Goal: Task Accomplishment & Management: Use online tool/utility

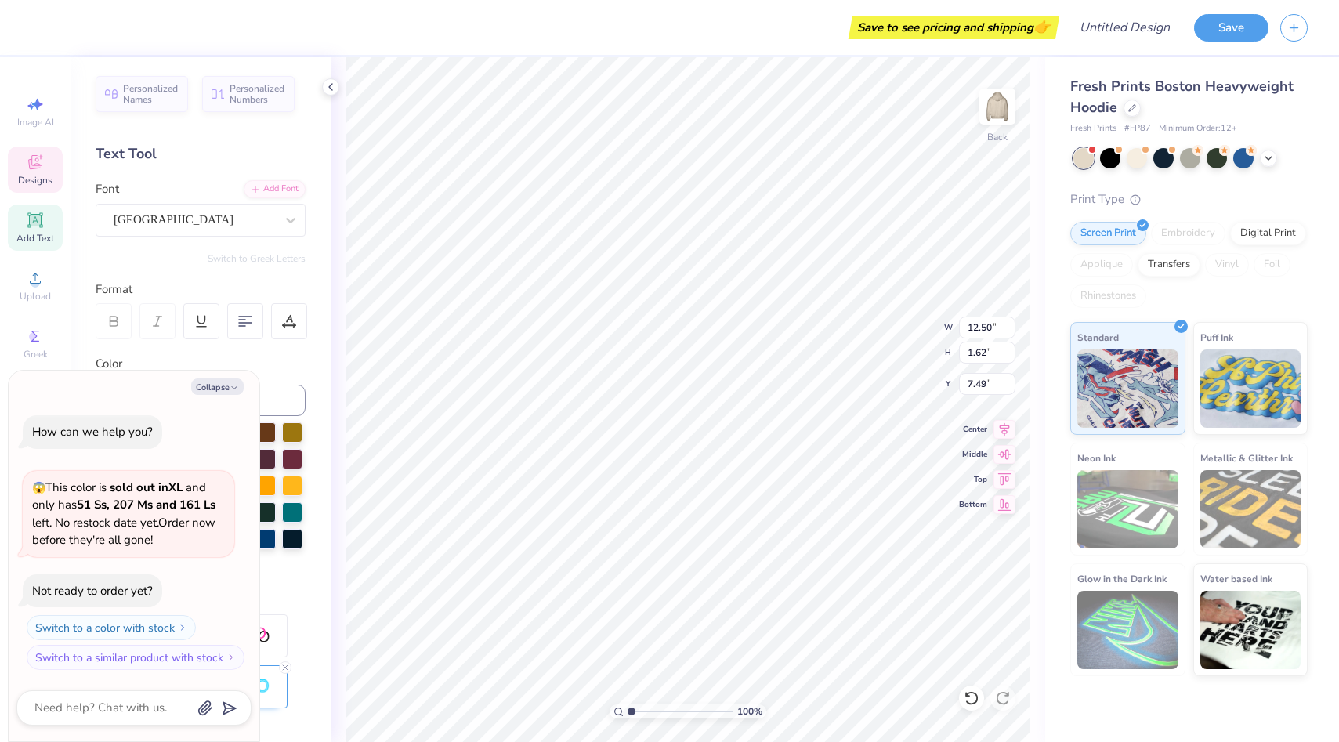
scroll to position [0, 2]
type textarea "x"
type textarea "DELTA"
type textarea "x"
type textarea "DELTA"
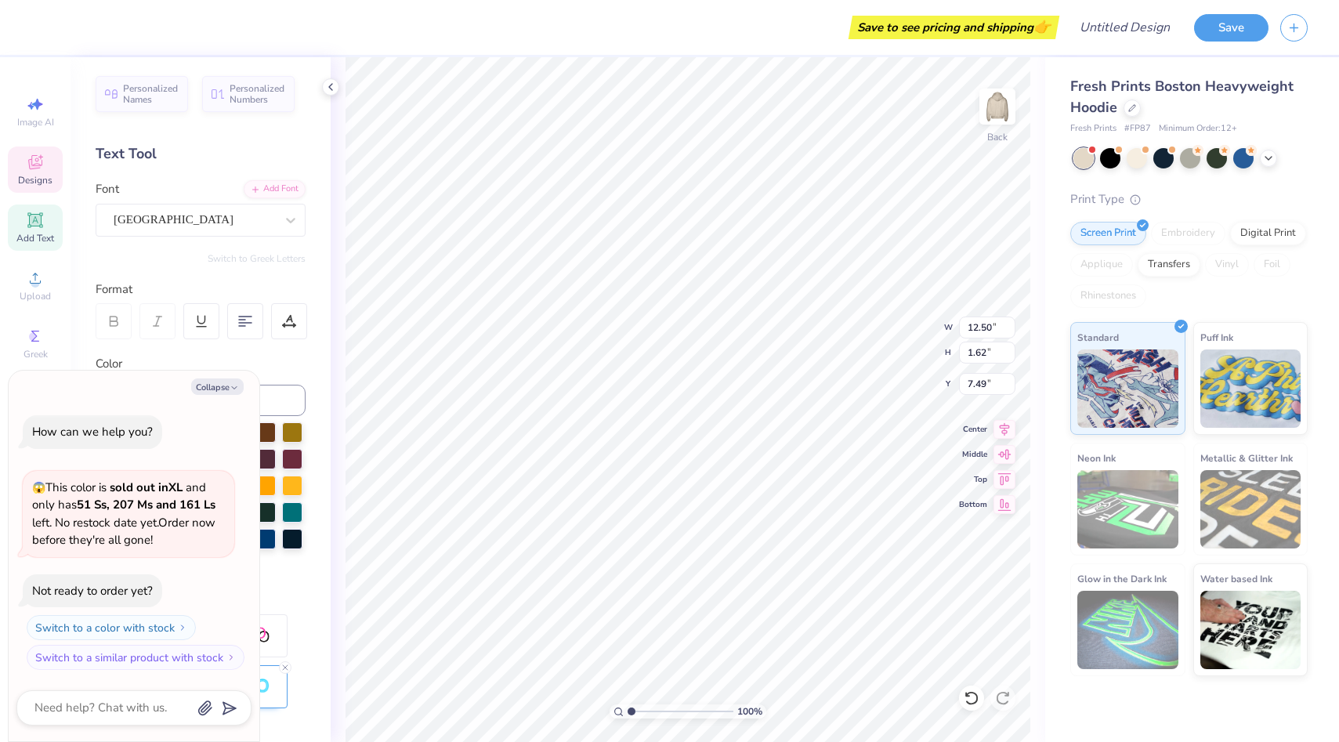
scroll to position [0, 1]
type textarea "x"
type textarea "DELT"
type textarea "x"
type textarea "DEL"
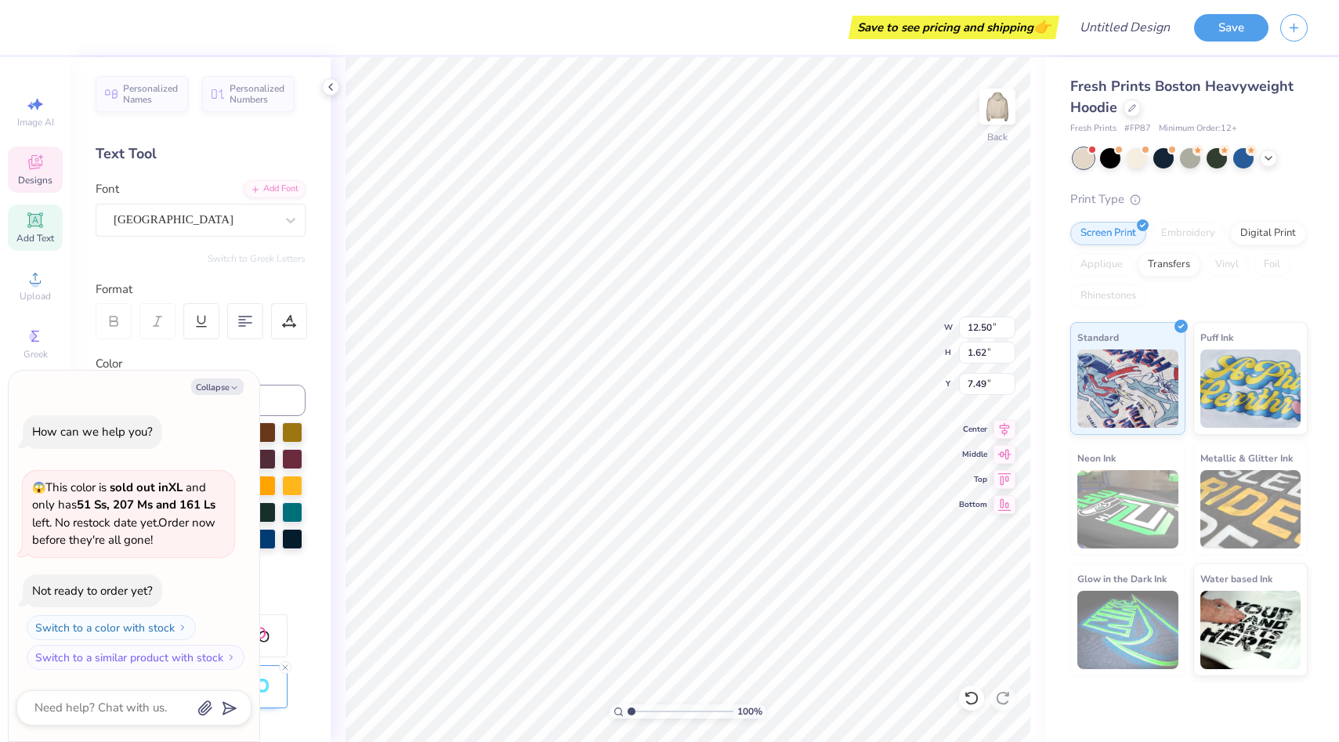
scroll to position [0, 0]
type textarea "x"
type textarea "DE"
type textarea "x"
type textarea "D"
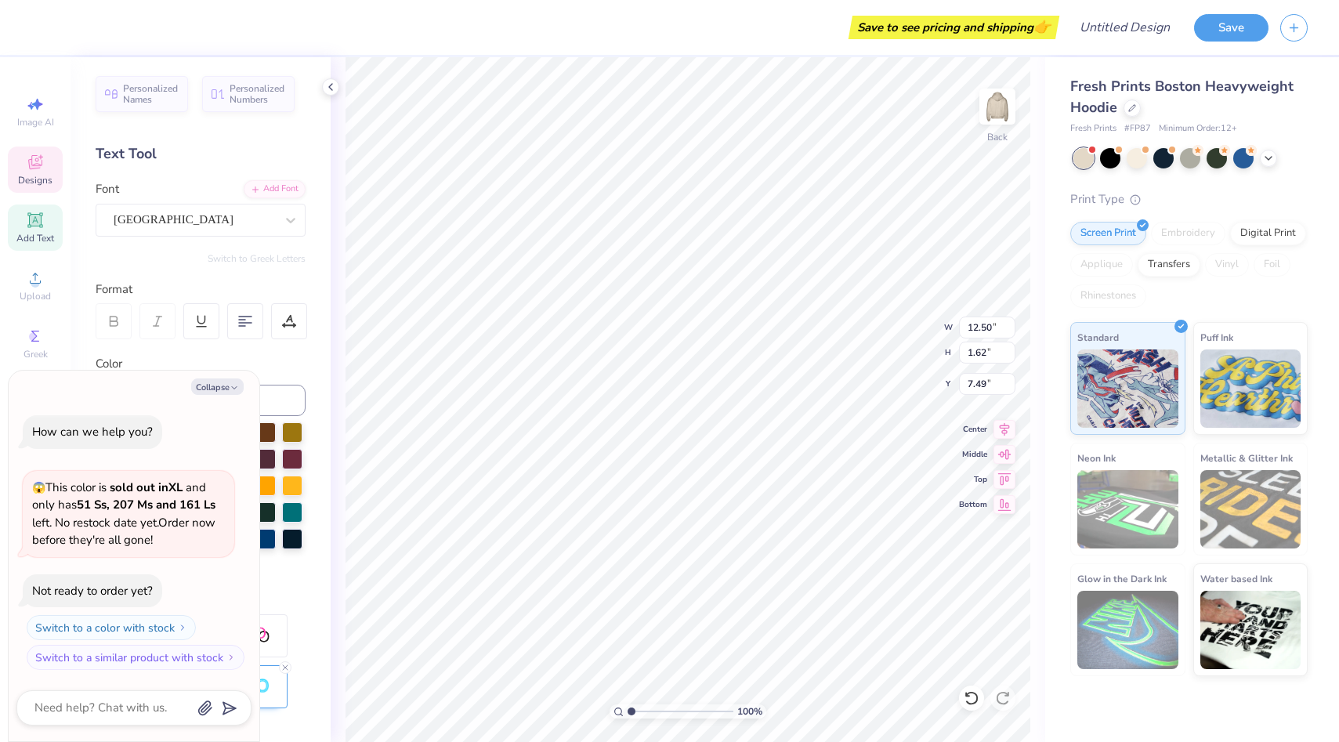
type textarea "x"
type textarea "w"
type textarea "x"
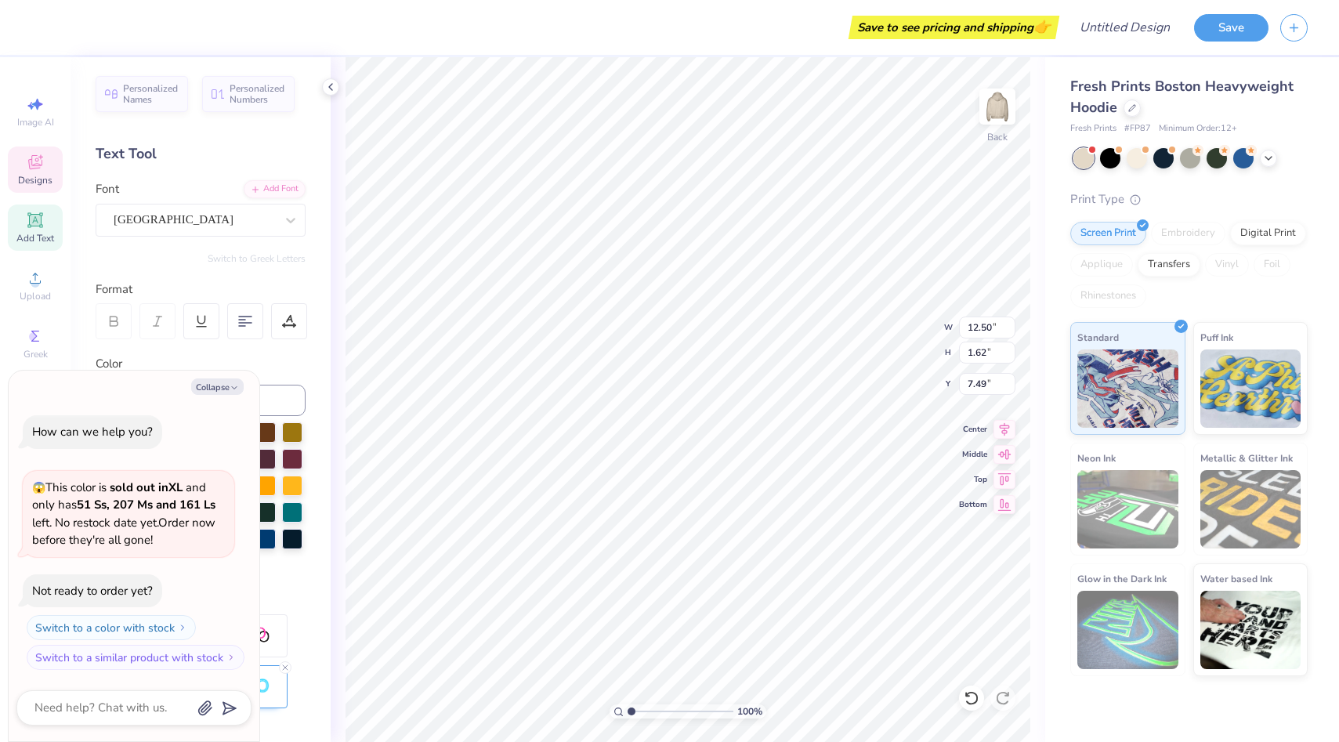
type textarea "i"
type textarea "x"
type textarea "w"
type textarea "x"
type textarea "wi"
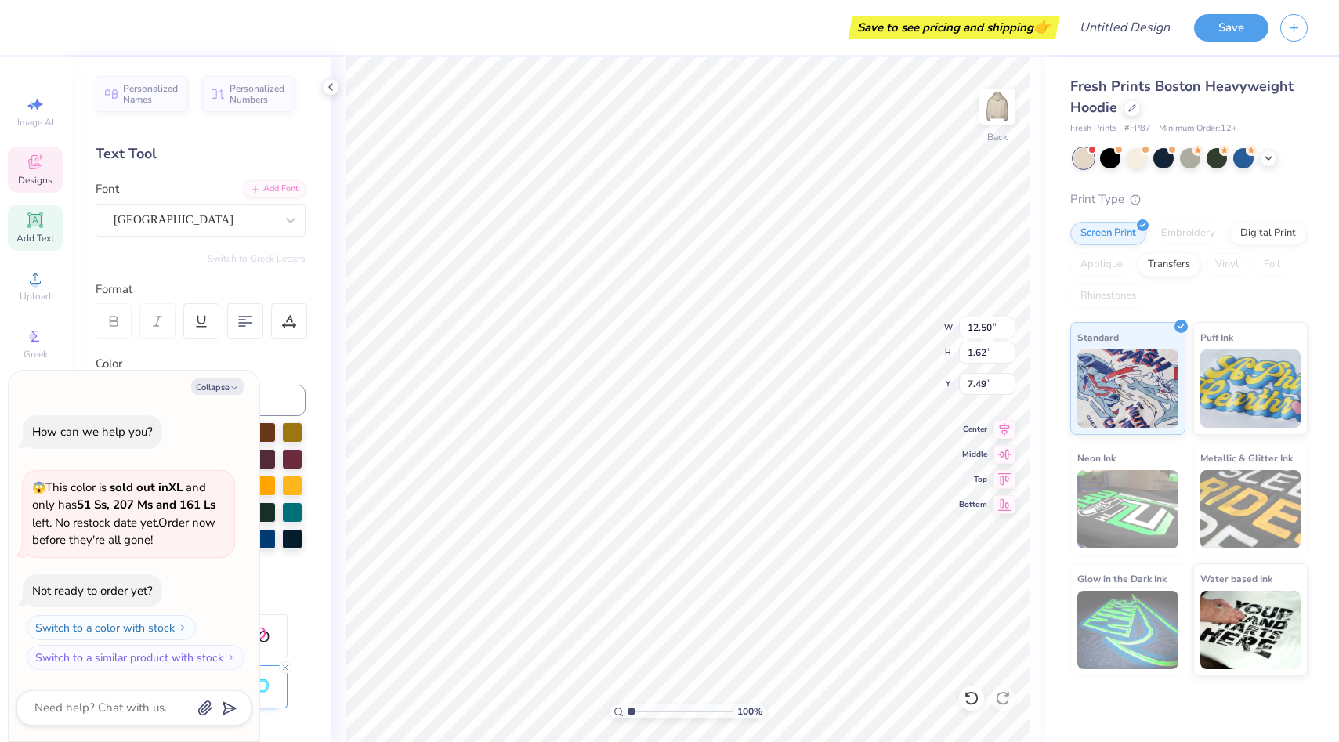
type textarea "x"
type textarea "wis"
type textarea "x"
type textarea "wisco"
type textarea "x"
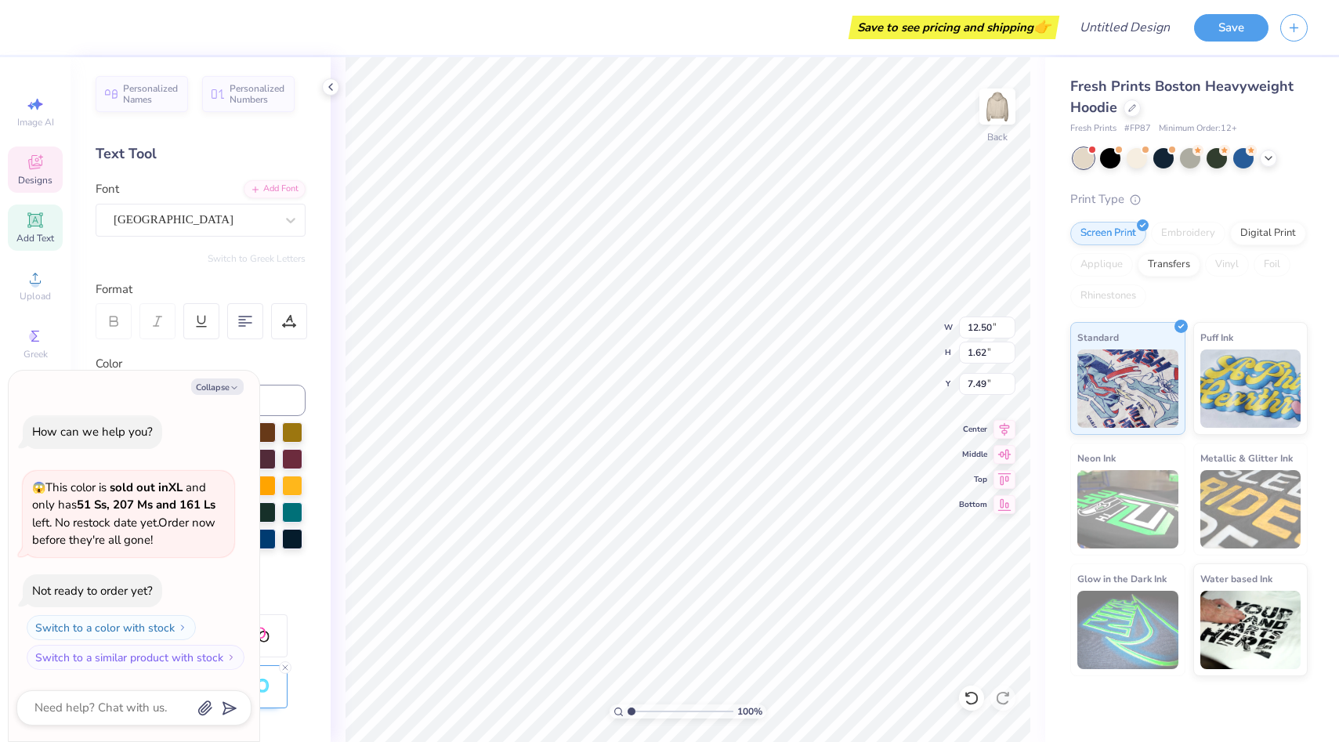
type textarea "wiscon"
type textarea "x"
type textarea "wiscons"
type textarea "x"
type textarea "wisconsi"
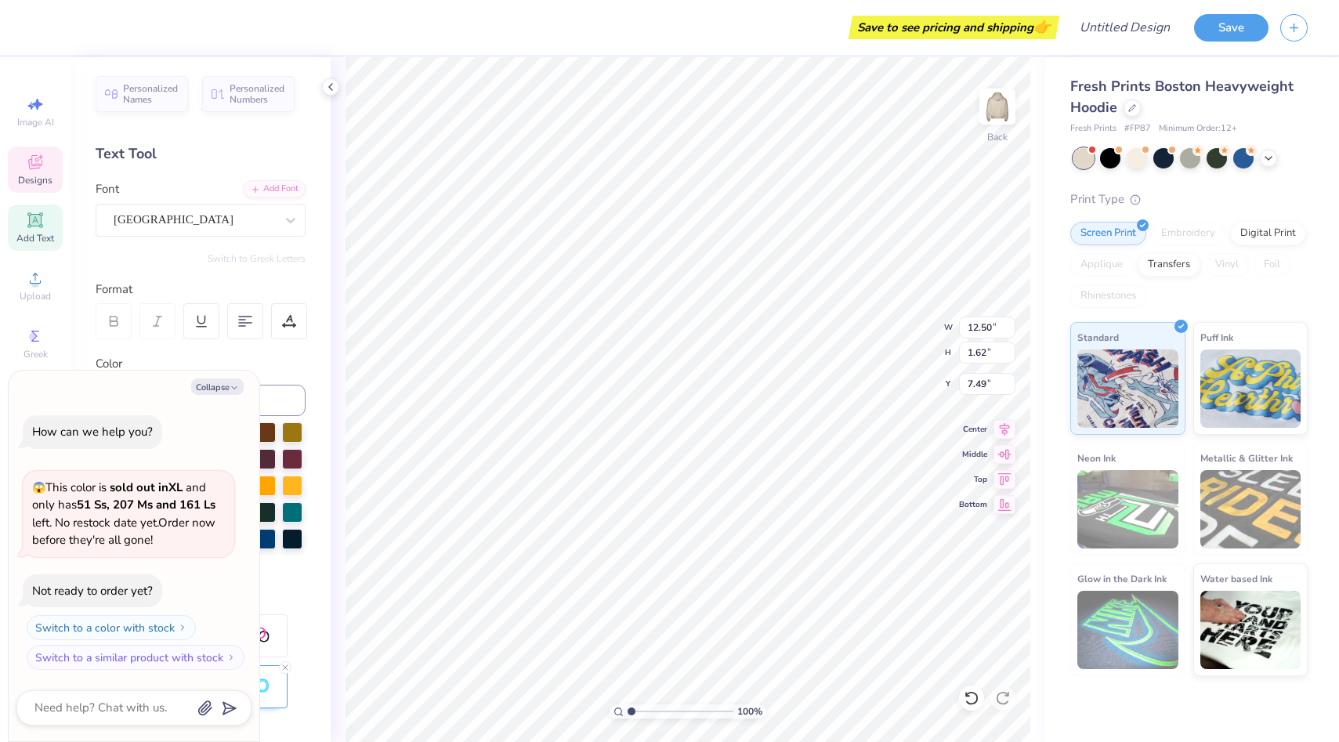
type textarea "x"
type textarea "[US_STATE]"
type textarea "x"
type textarea "wisconsinm"
type textarea "x"
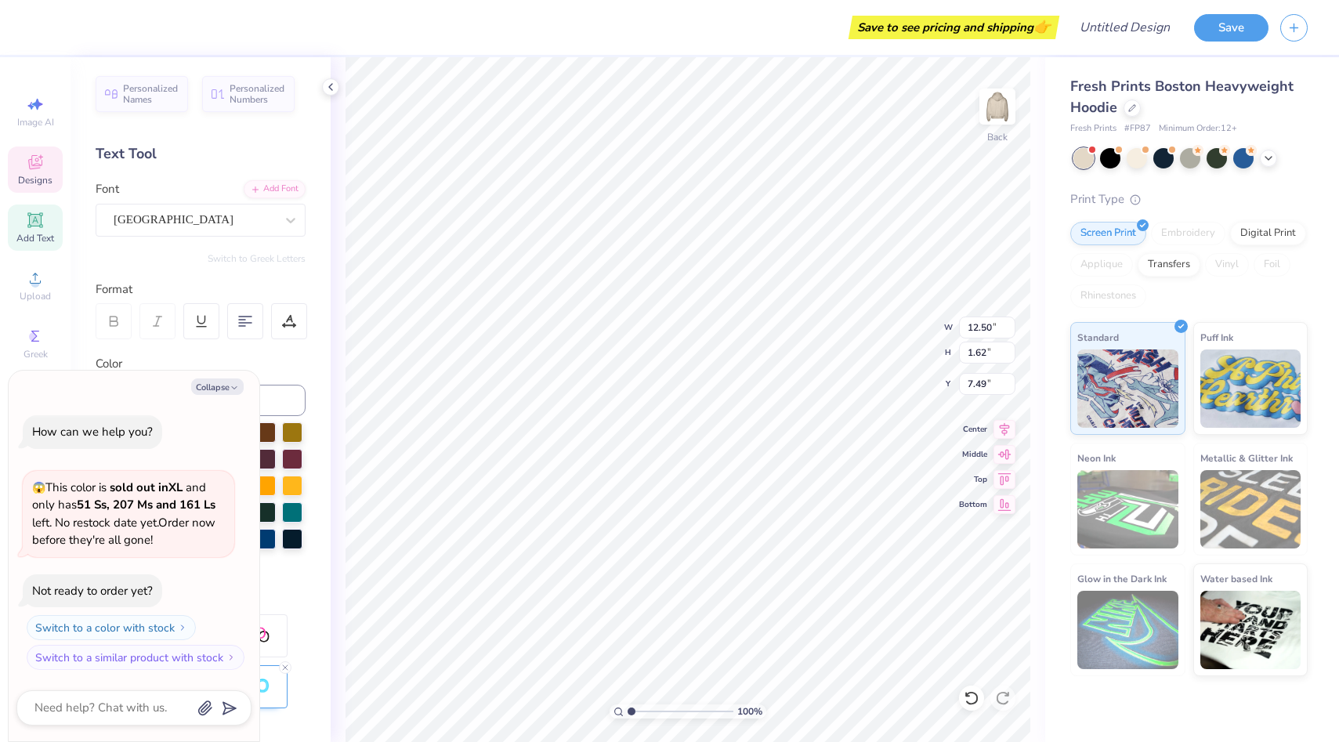
type textarea "wisconsinma"
type textarea "x"
type textarea "wisconsinma"
type textarea "x"
type textarea "wisconsinm"
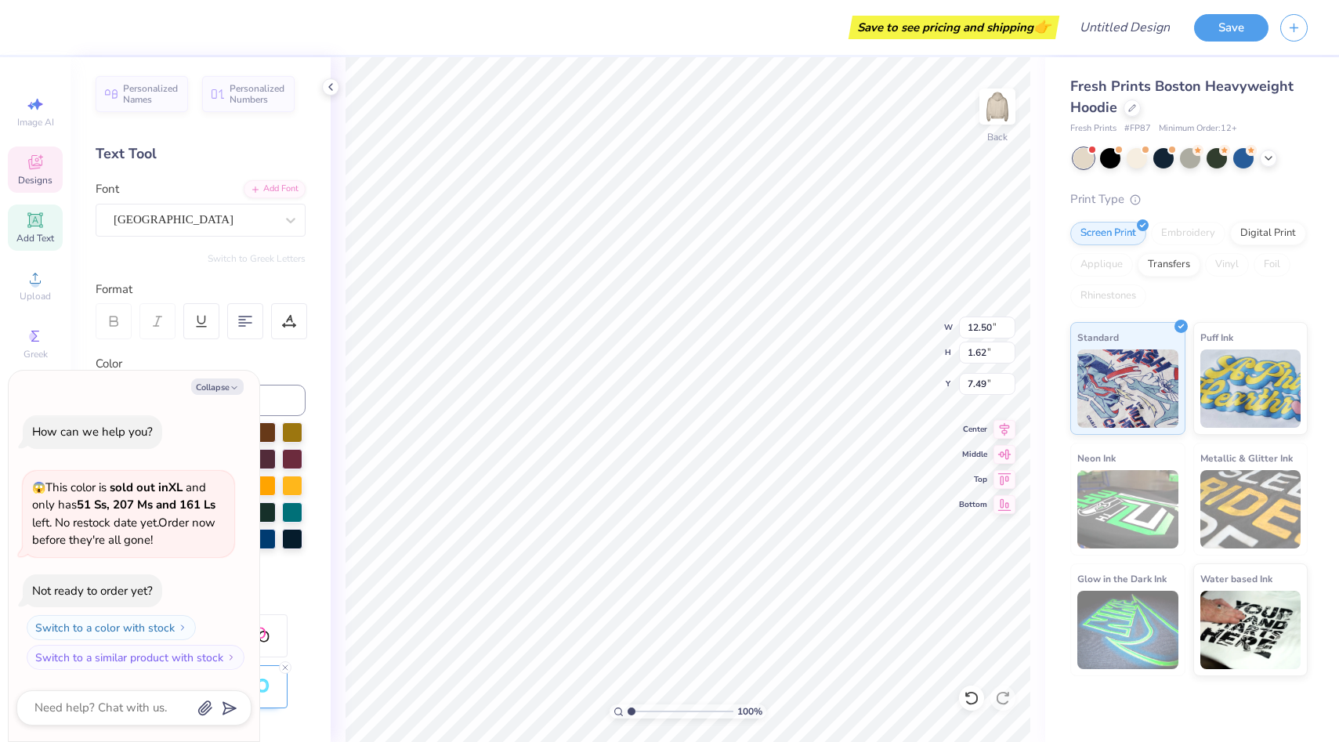
type textarea "x"
type textarea "[US_STATE]"
type textarea "x"
type textarea "[US_STATE]"
type textarea "x"
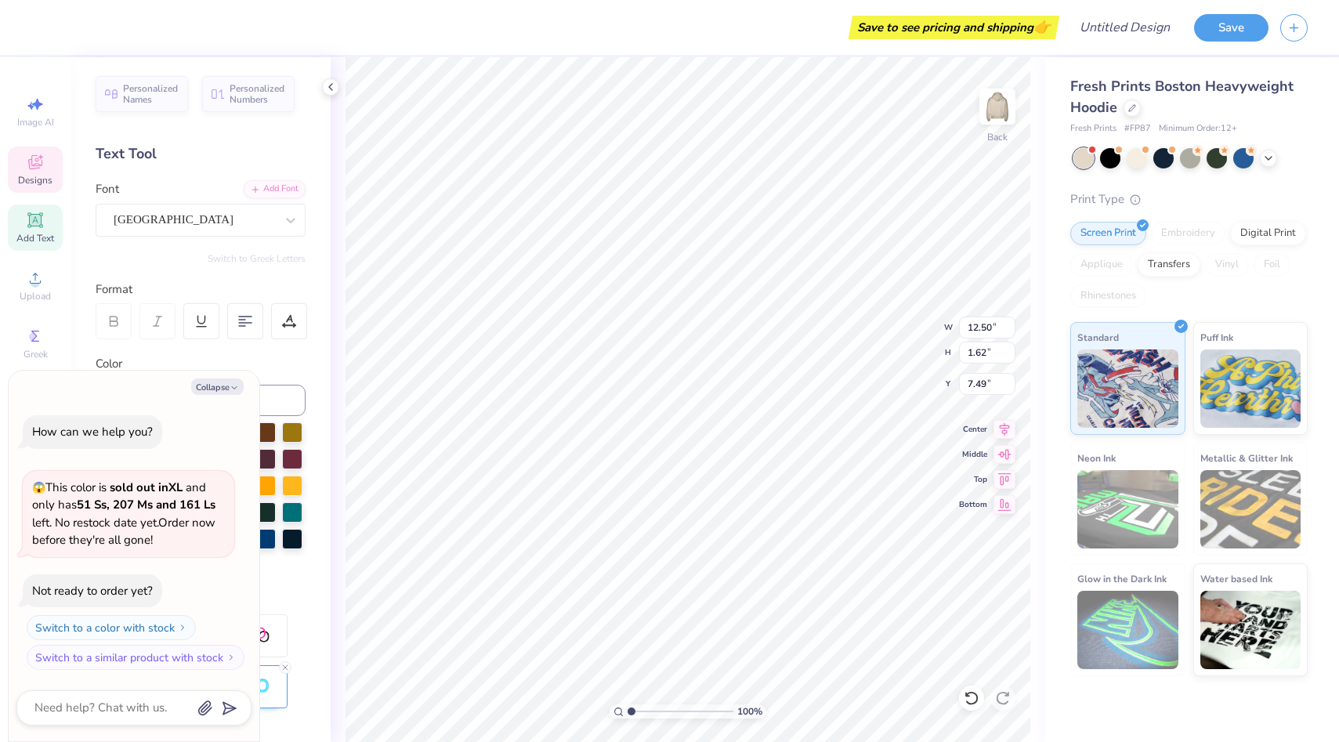
type textarea "[US_STATE] m"
type textarea "x"
type textarea "[US_STATE] ma"
type textarea "x"
type textarea "[US_STATE] mar"
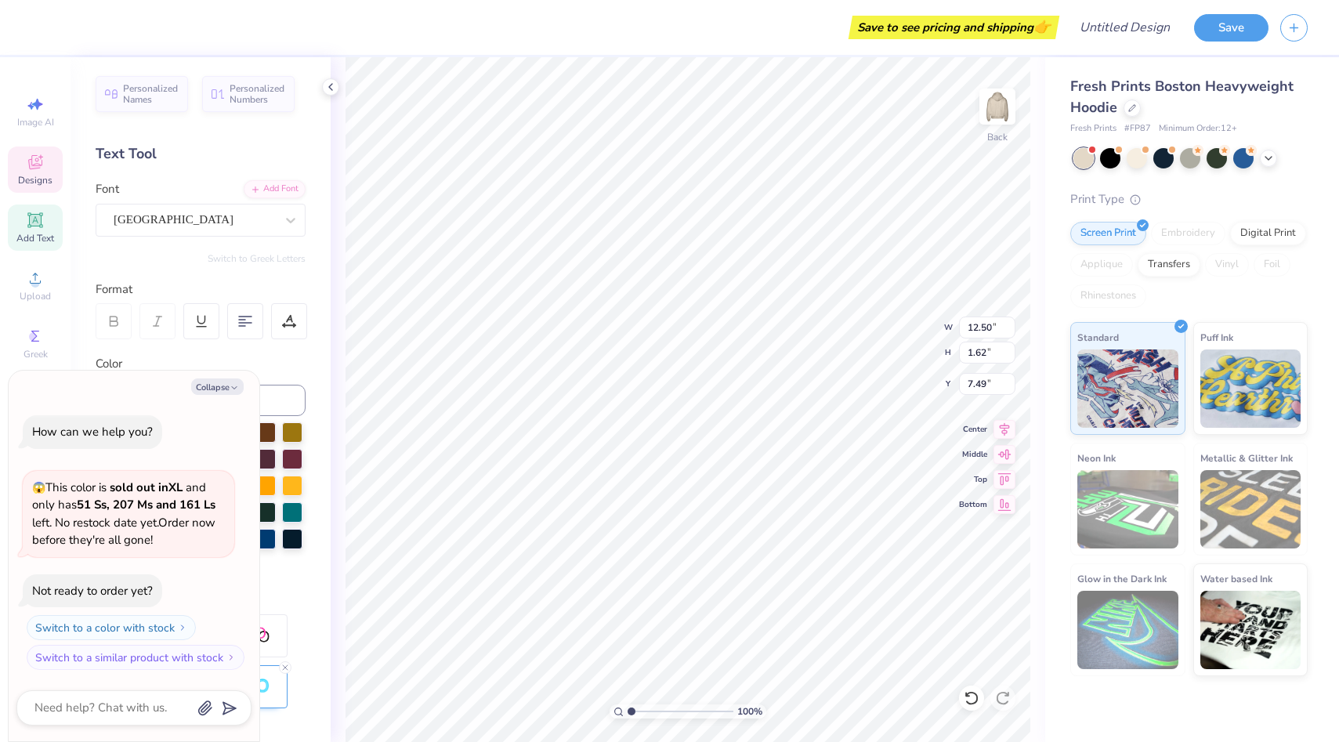
type textarea "x"
type textarea "[US_STATE] mark"
type textarea "x"
type textarea "[US_STATE] marketi"
type textarea "x"
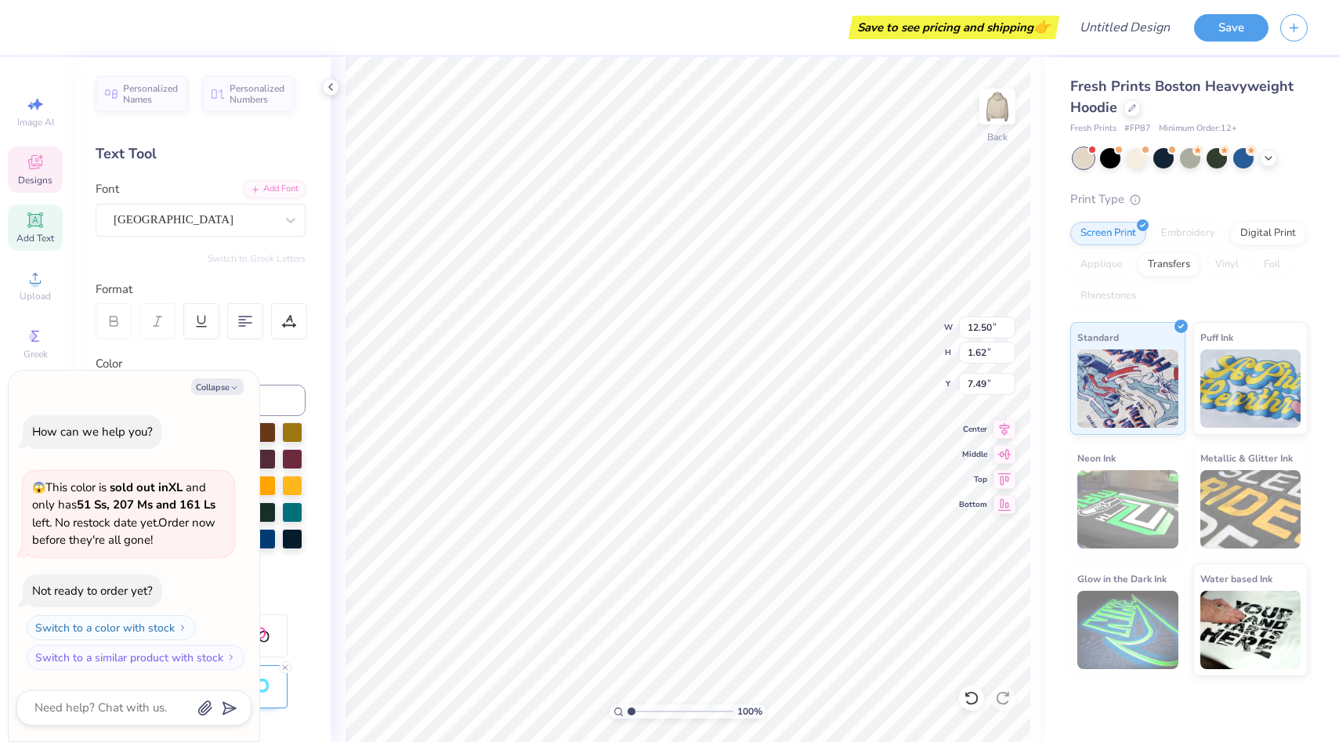
type textarea "[US_STATE] marketin"
type textarea "x"
type textarea "[US_STATE] marketing"
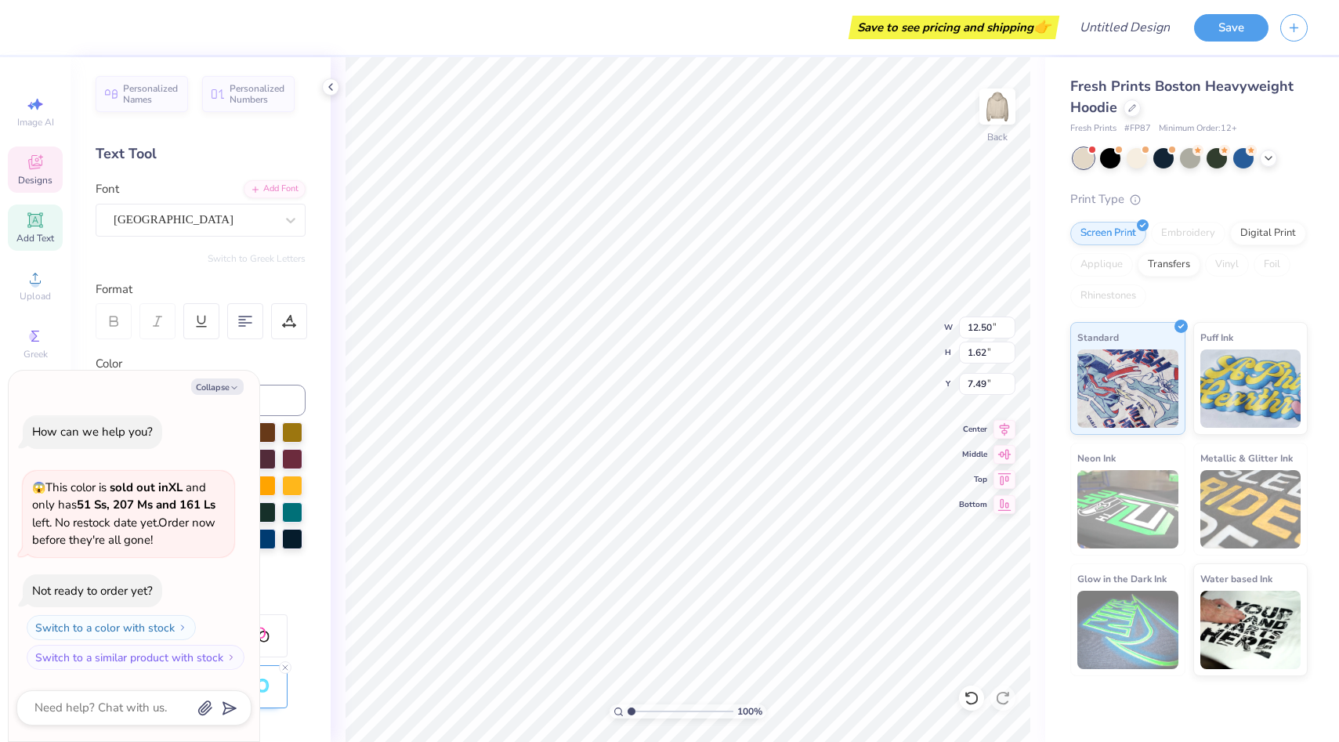
type textarea "x"
type textarea "[US_STATE] marketin"
type textarea "x"
type textarea "[US_STATE] marketing"
type textarea "x"
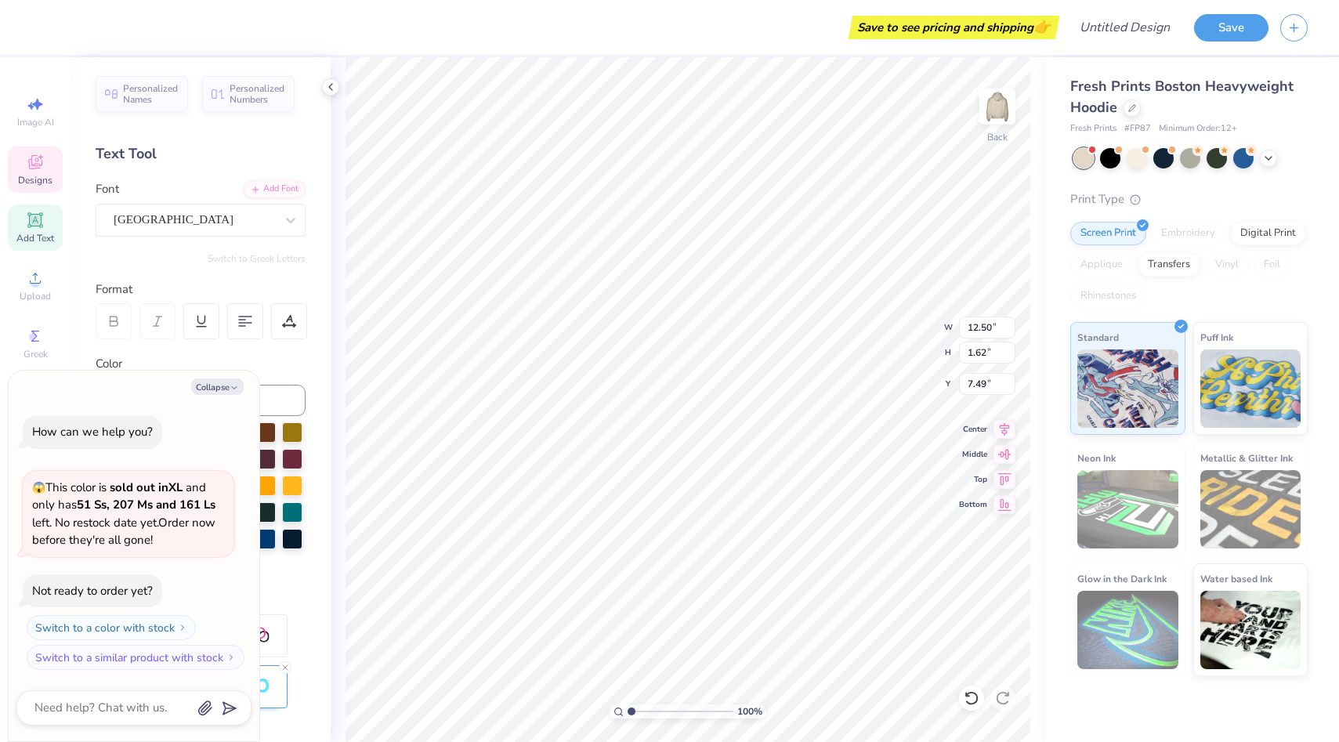
type textarea "[US_STATE] marketing"
type textarea "x"
type textarea "[US_STATE] marketing o"
type textarea "x"
type textarea "[US_STATE] marketing or"
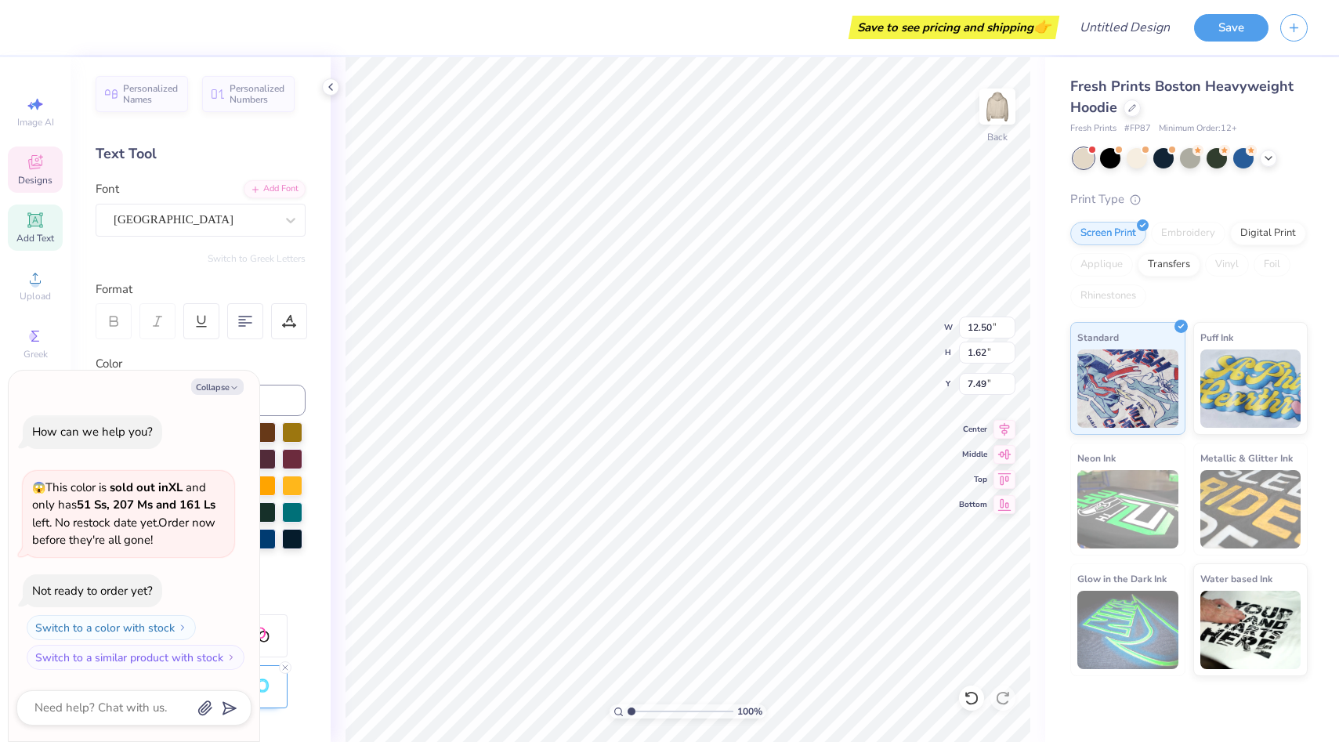
type textarea "x"
type textarea "[US_STATE] marketing org"
type textarea "x"
type textarea "[US_STATE] marketing orga"
type textarea "x"
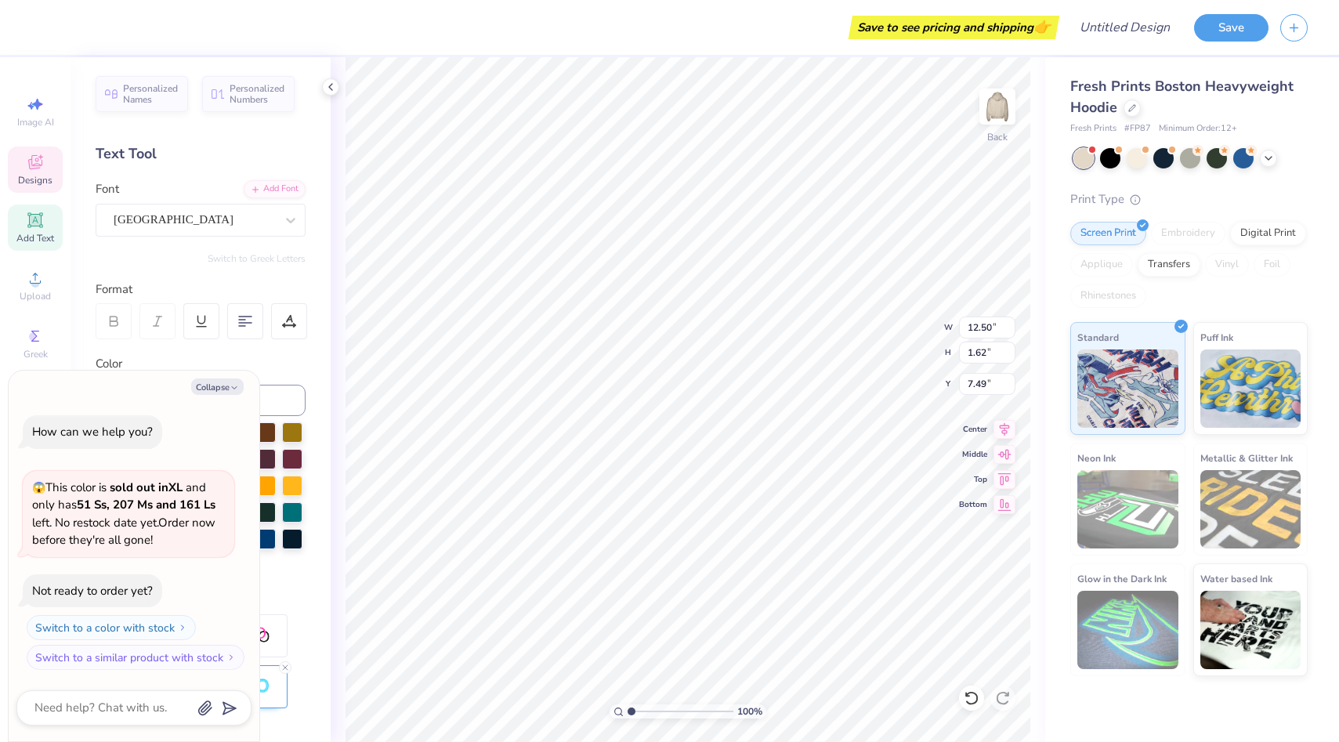
type textarea "[US_STATE] marketing organ"
type textarea "x"
type textarea "[US_STATE] marketing organix"
type textarea "x"
type textarea "[US_STATE] marketing organix"
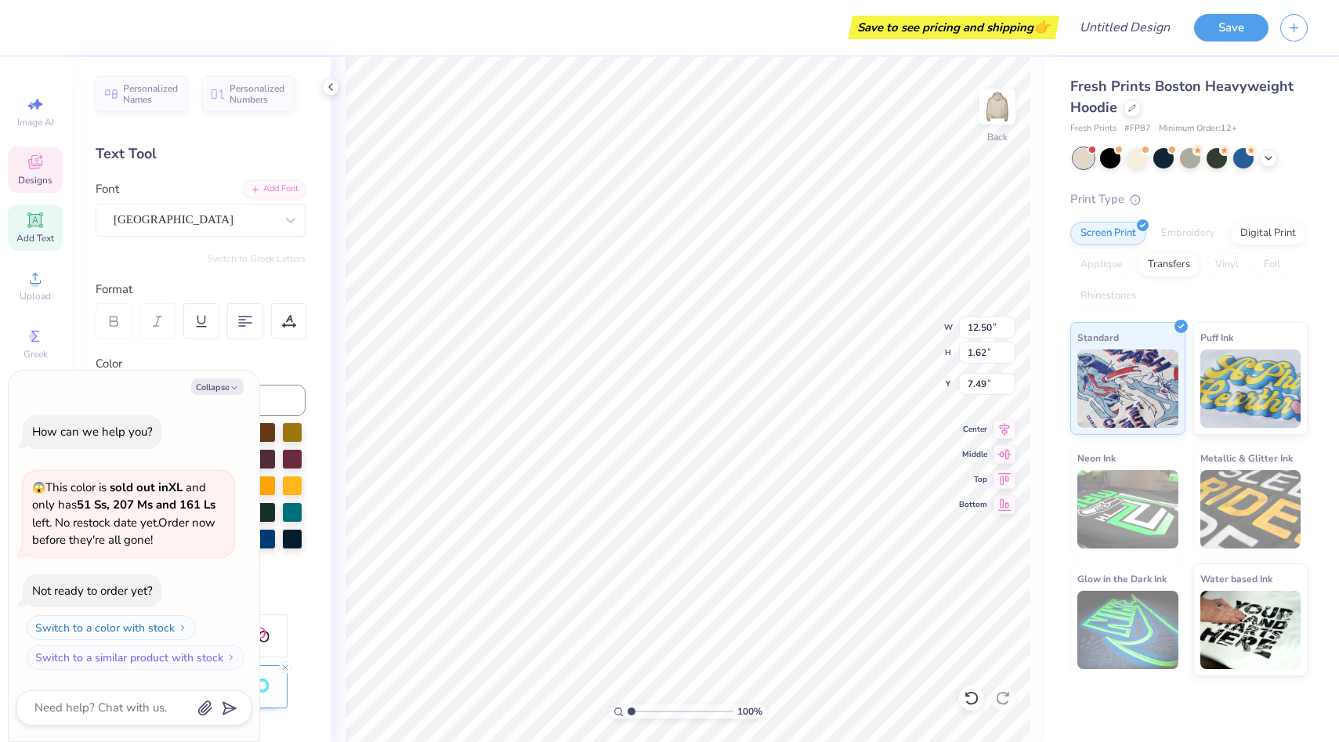
type textarea "x"
type textarea "[US_STATE] marketing organi"
type textarea "x"
type textarea "[US_STATE] marketing organi"
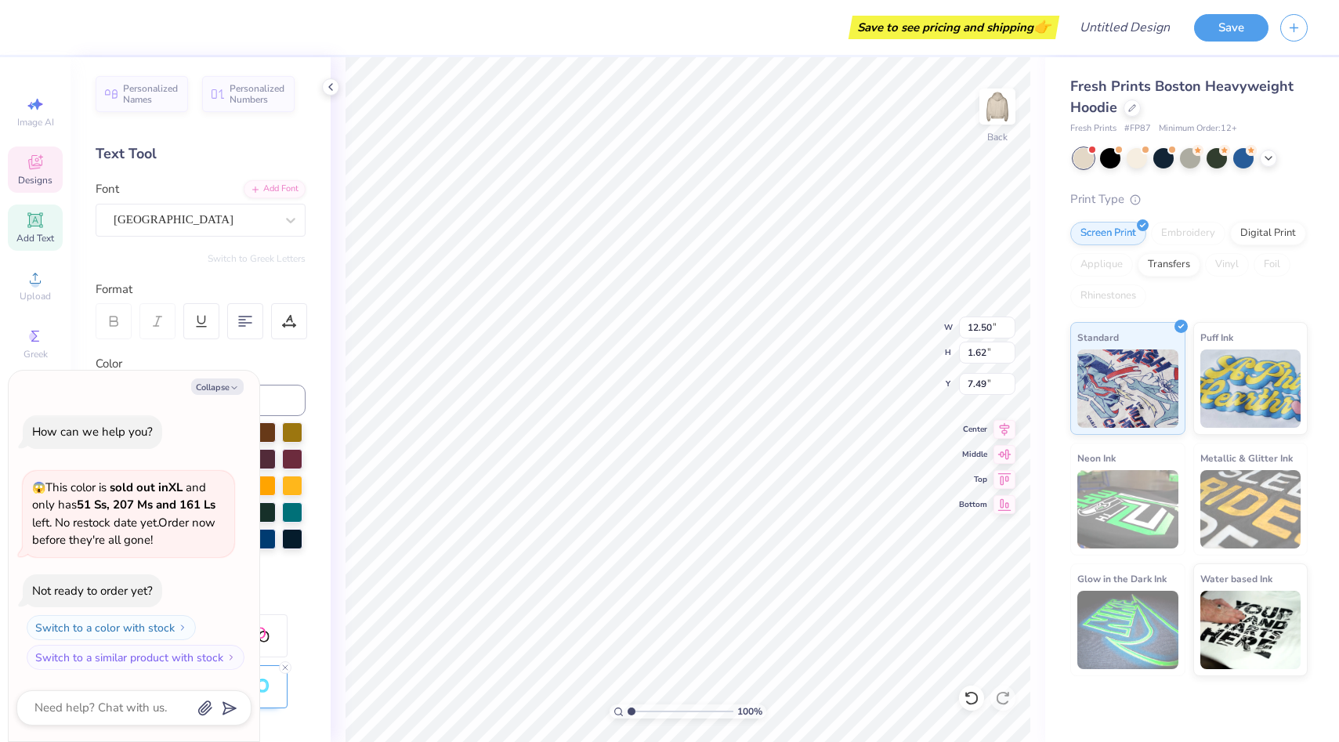
type textarea "x"
type textarea "[US_STATE] marketing organiz"
type textarea "x"
type textarea "[US_STATE] marketing organiza"
type textarea "x"
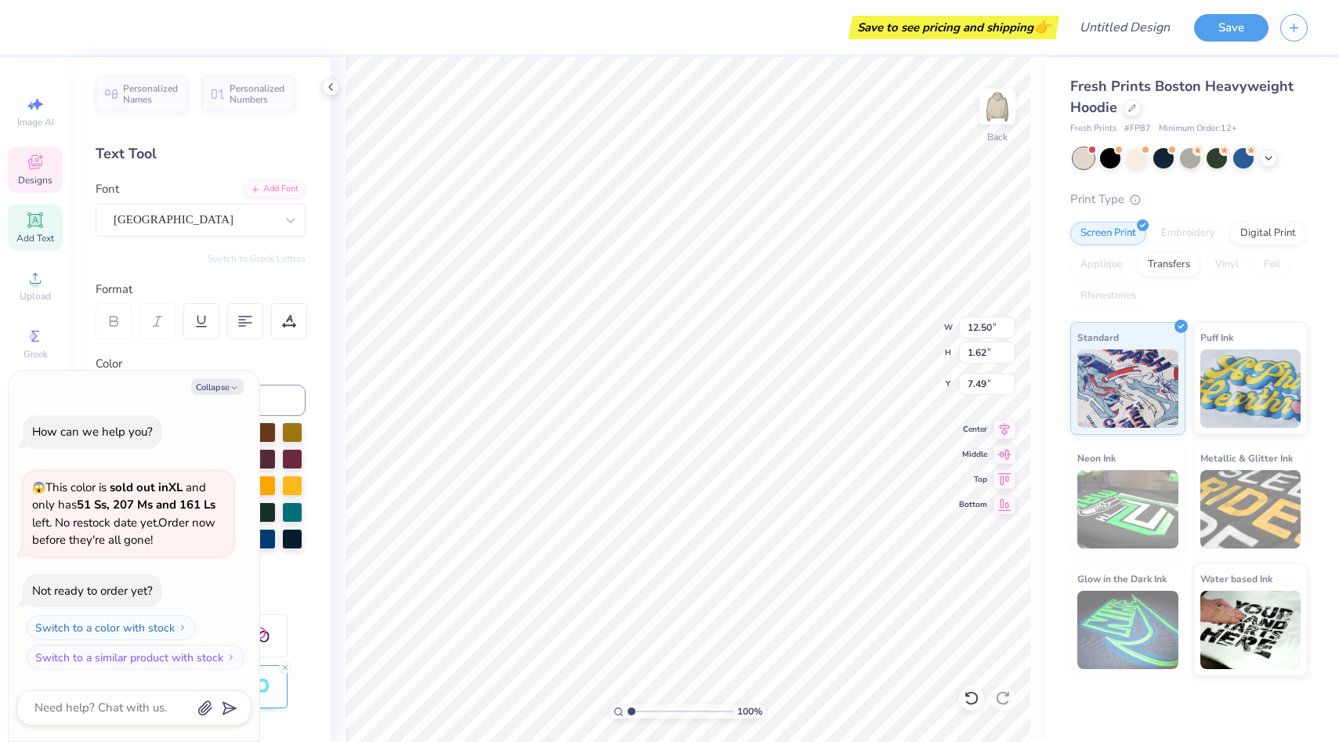
type textarea "[US_STATE] marketing organizati"
type textarea "x"
type textarea "[US_STATE] marketing organizatio"
type textarea "x"
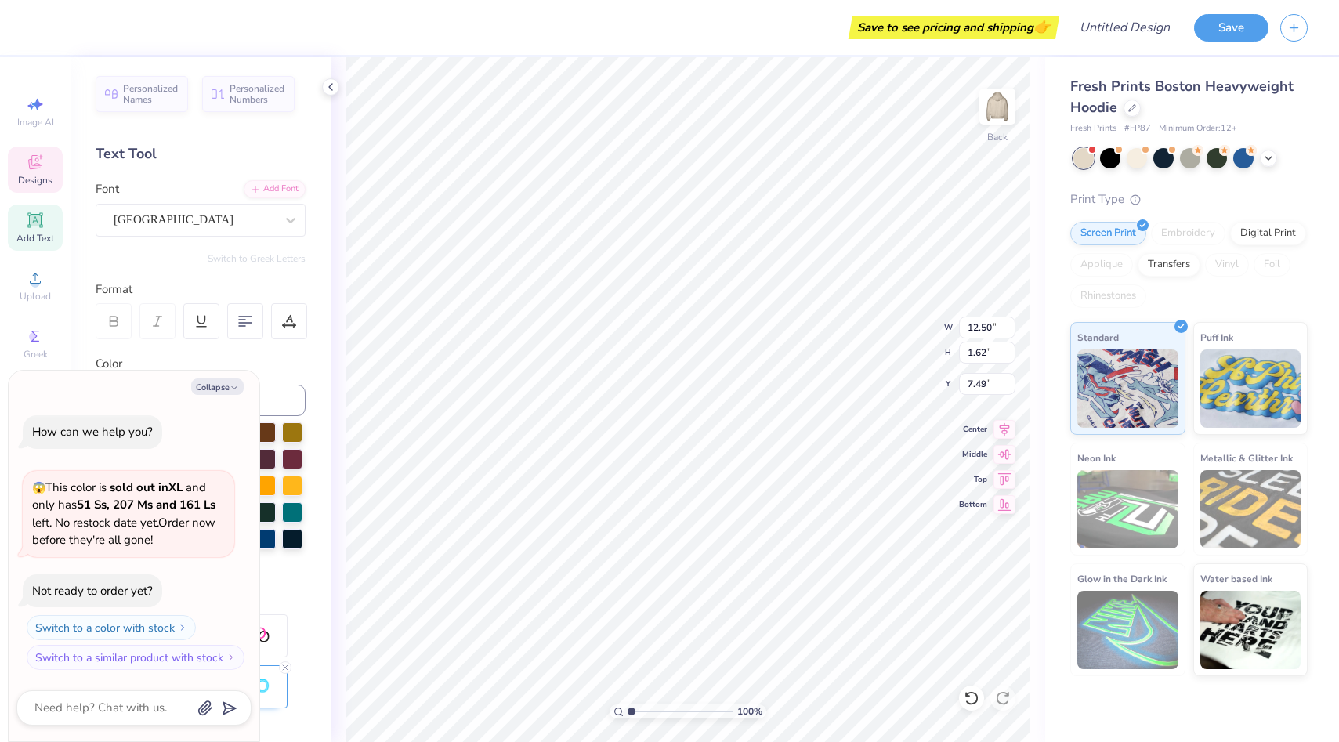
type textarea "[US_STATE] marketing organization"
click at [228, 392] on button "Collapse" at bounding box center [217, 386] width 52 height 16
type textarea "x"
type input "18.86"
type input "0.96"
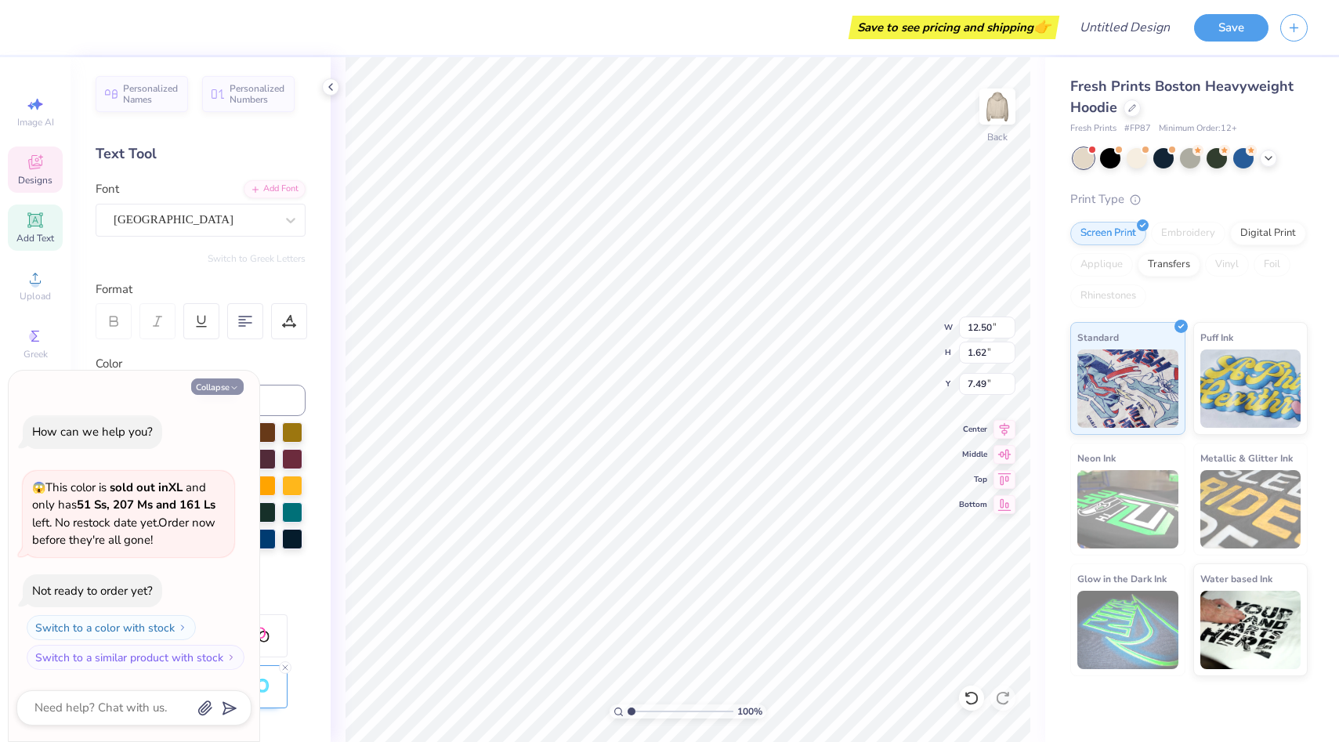
type input "7.82"
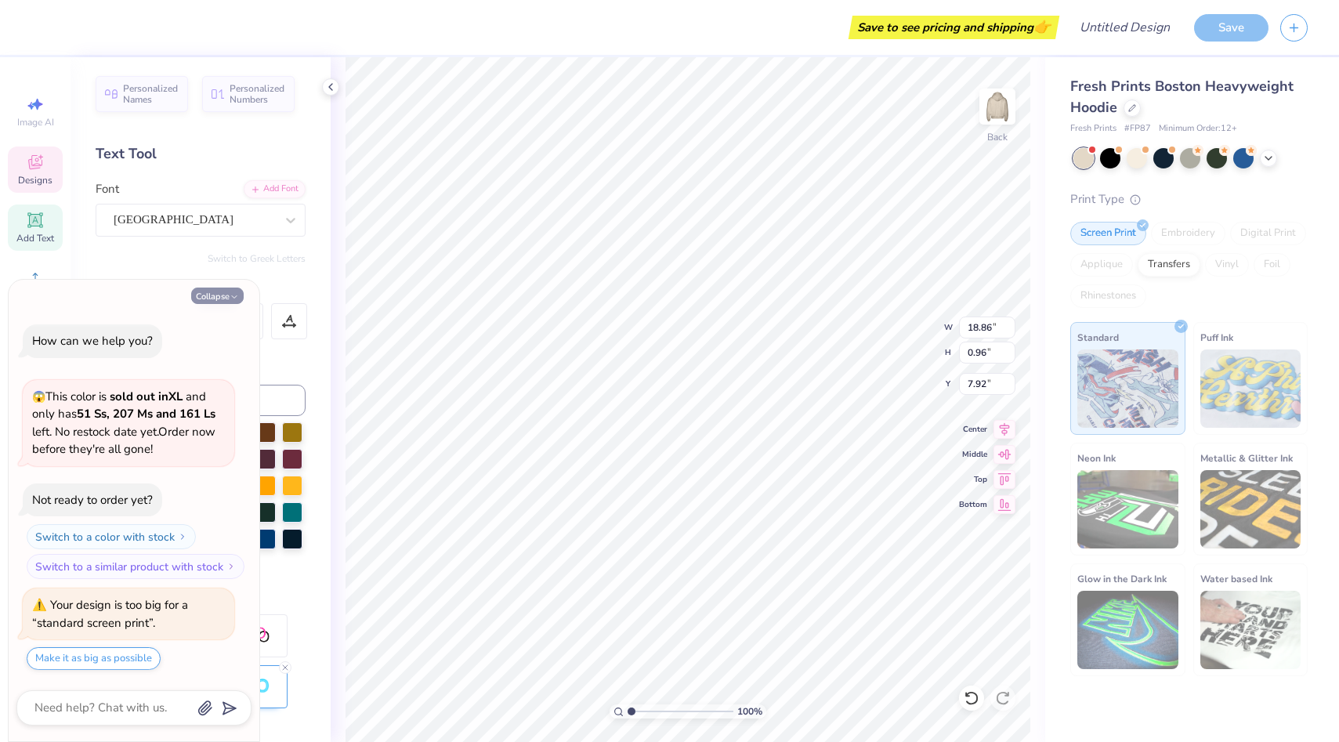
click at [232, 299] on icon "button" at bounding box center [234, 296] width 9 height 9
type textarea "x"
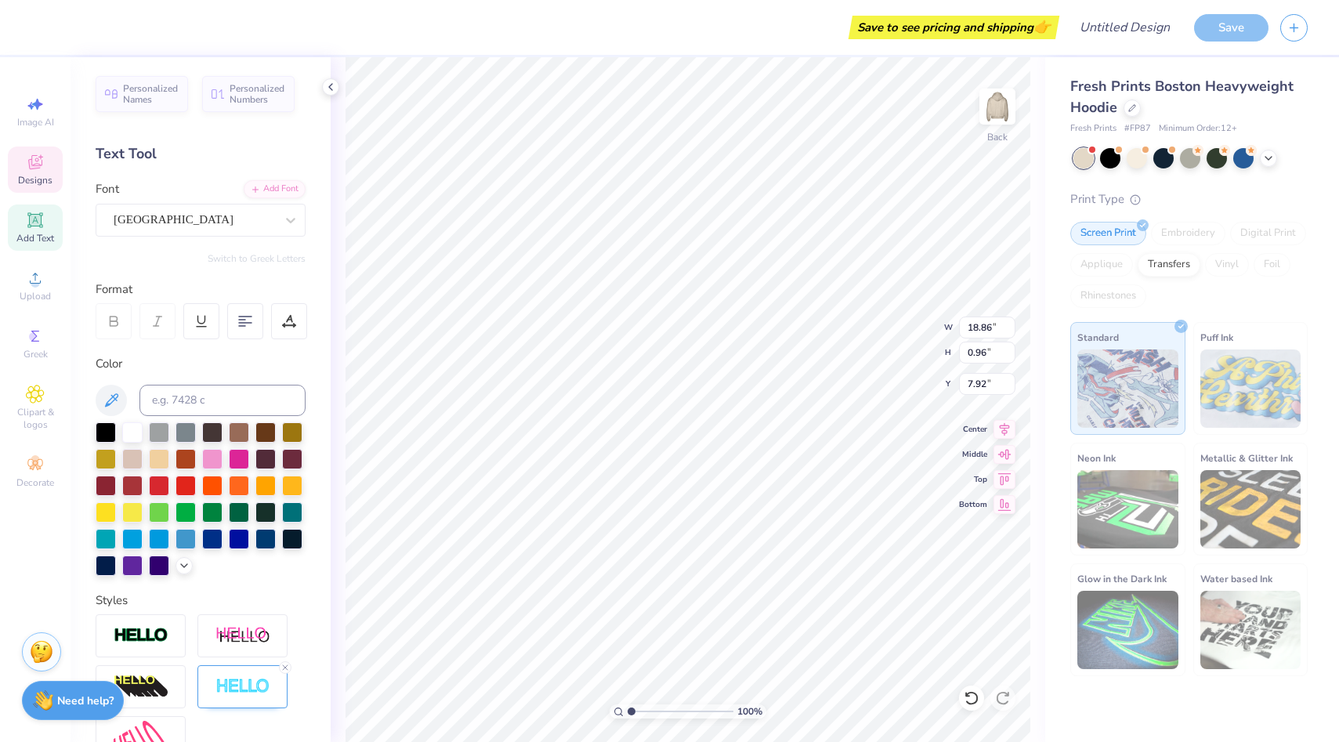
scroll to position [1, 1]
type textarea "[US_STATE] marketing organization"
click at [243, 326] on 379 at bounding box center [242, 326] width 6 height 0
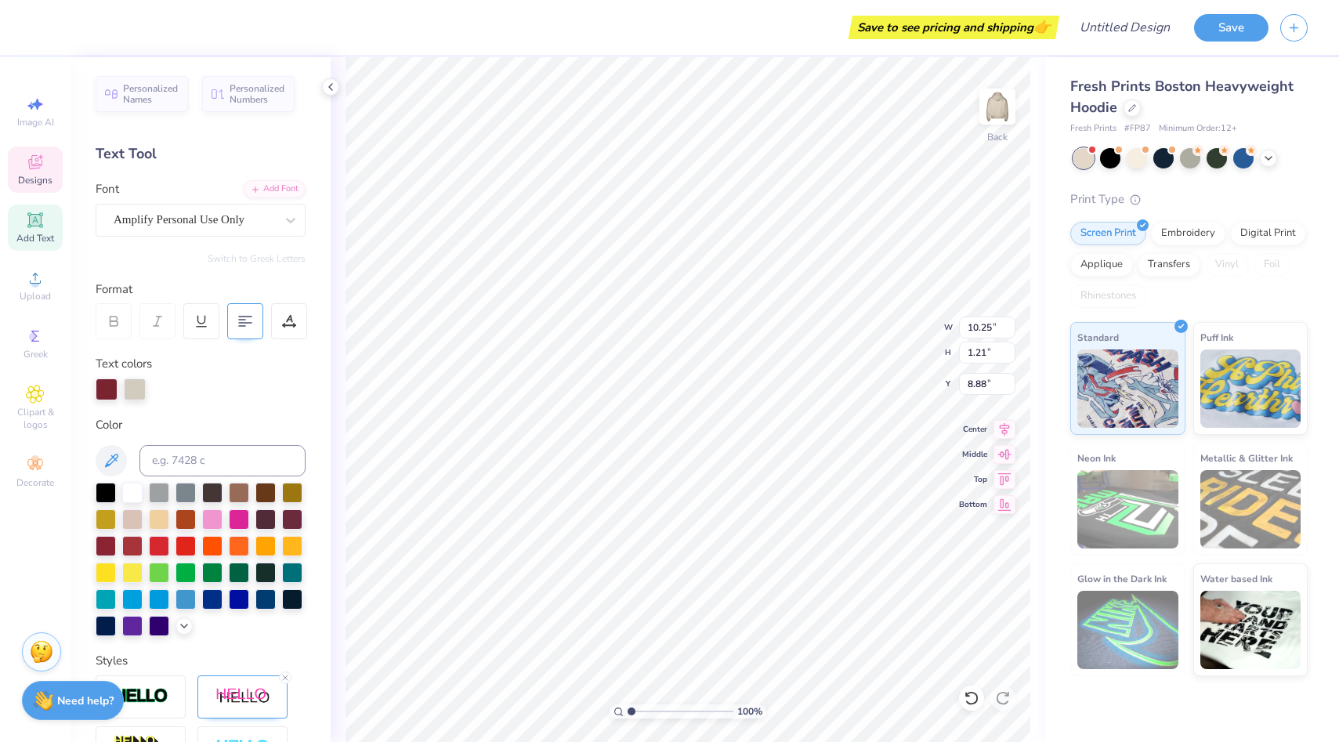
type input "10.25"
type input "1.21"
type input "9.75"
type textarea "T"
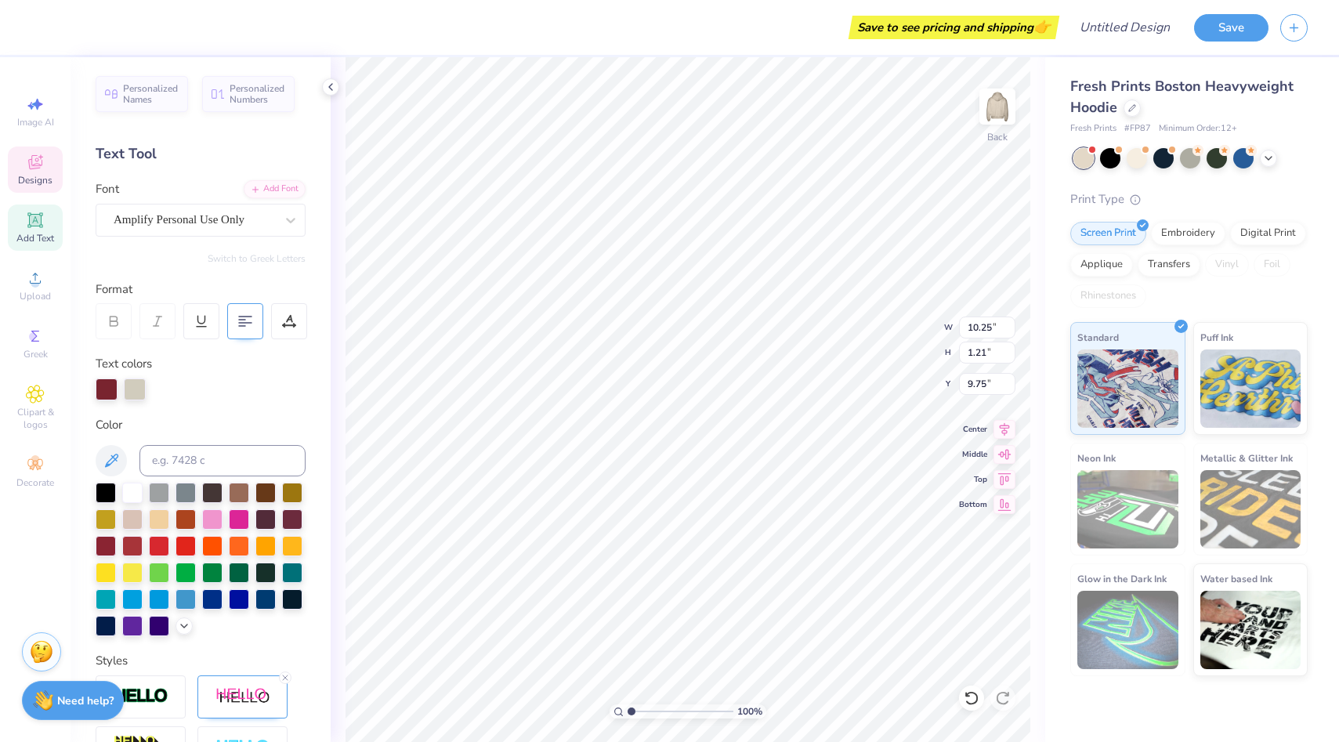
type textarea "z"
type textarea "UW-[GEOGRAPHIC_DATA]"
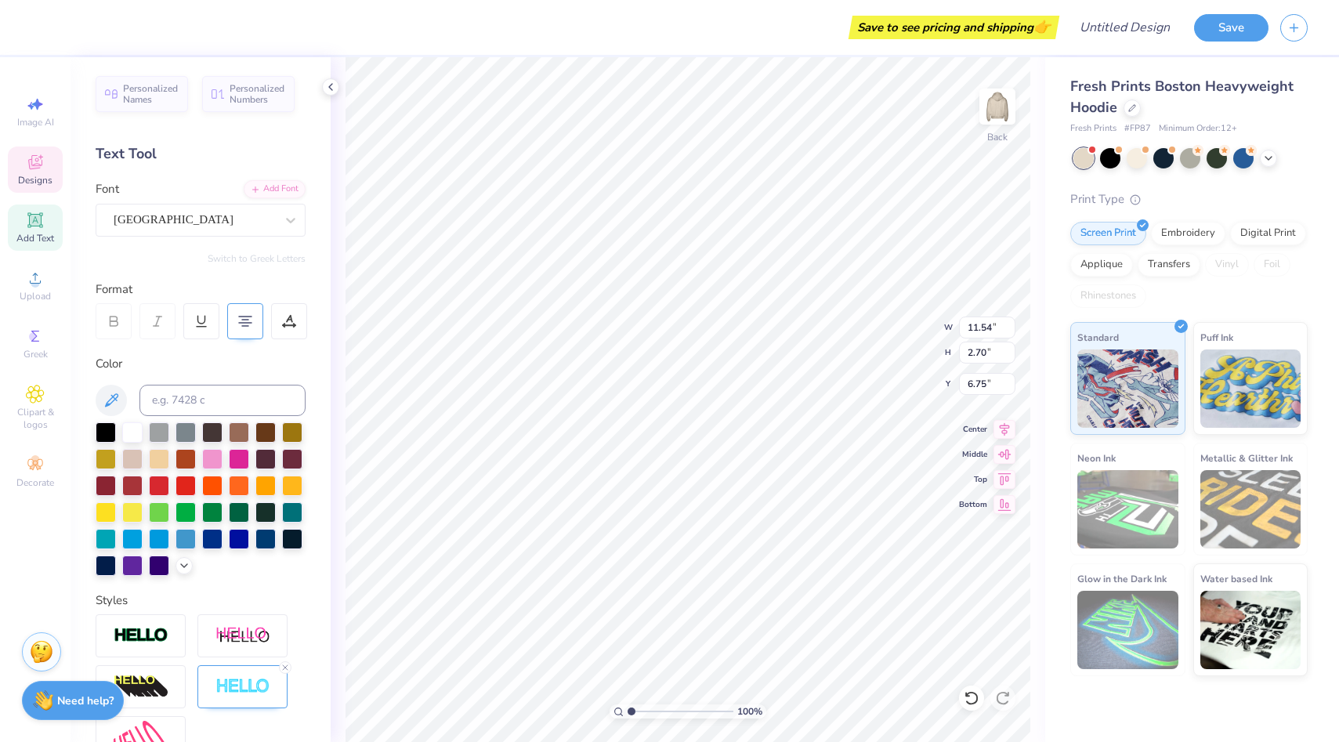
type input "6.75"
type input "2.07"
type input "2.50"
type input "3.00"
type input "1.61"
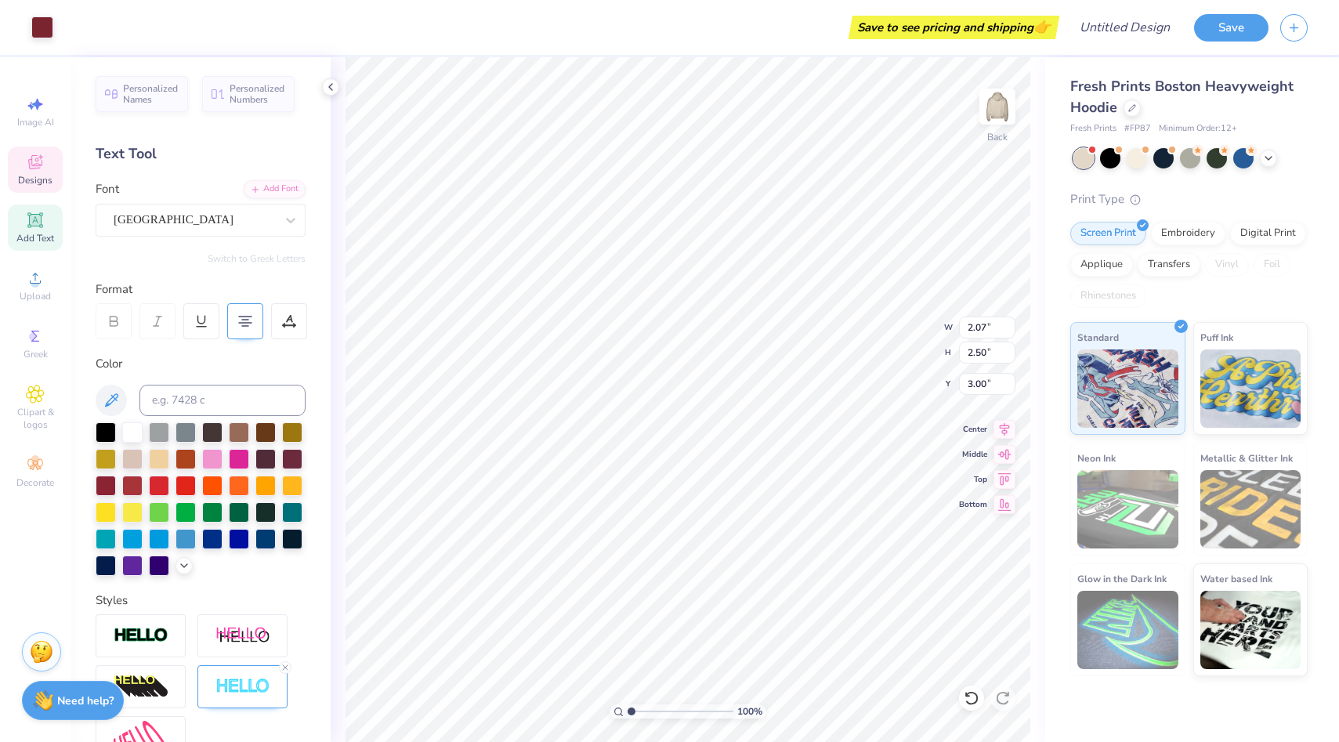
type input "1.68"
type input "3.37"
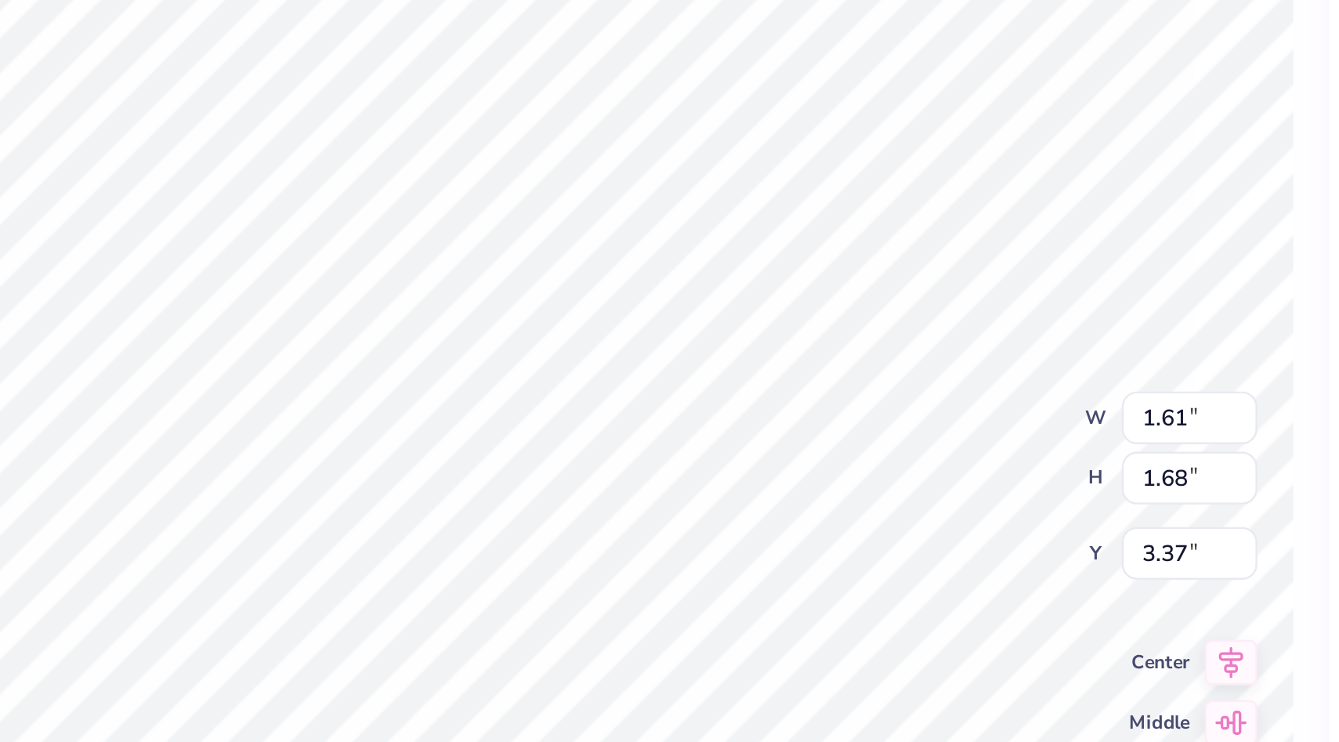
type input "2.31"
type input "1.43"
type input "3.63"
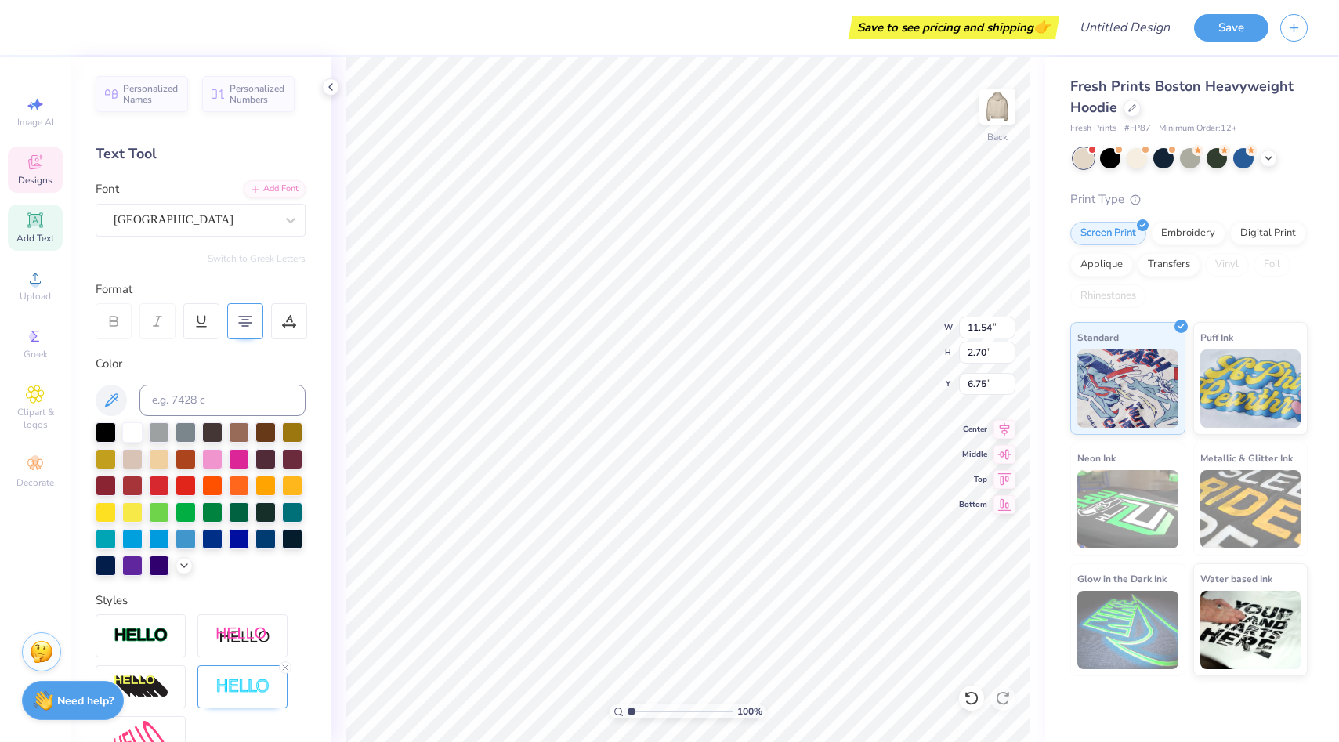
scroll to position [1, 2]
type textarea "[US_STATE] organization"
type input "7.06"
type textarea "[US_STATE] marketing organization"
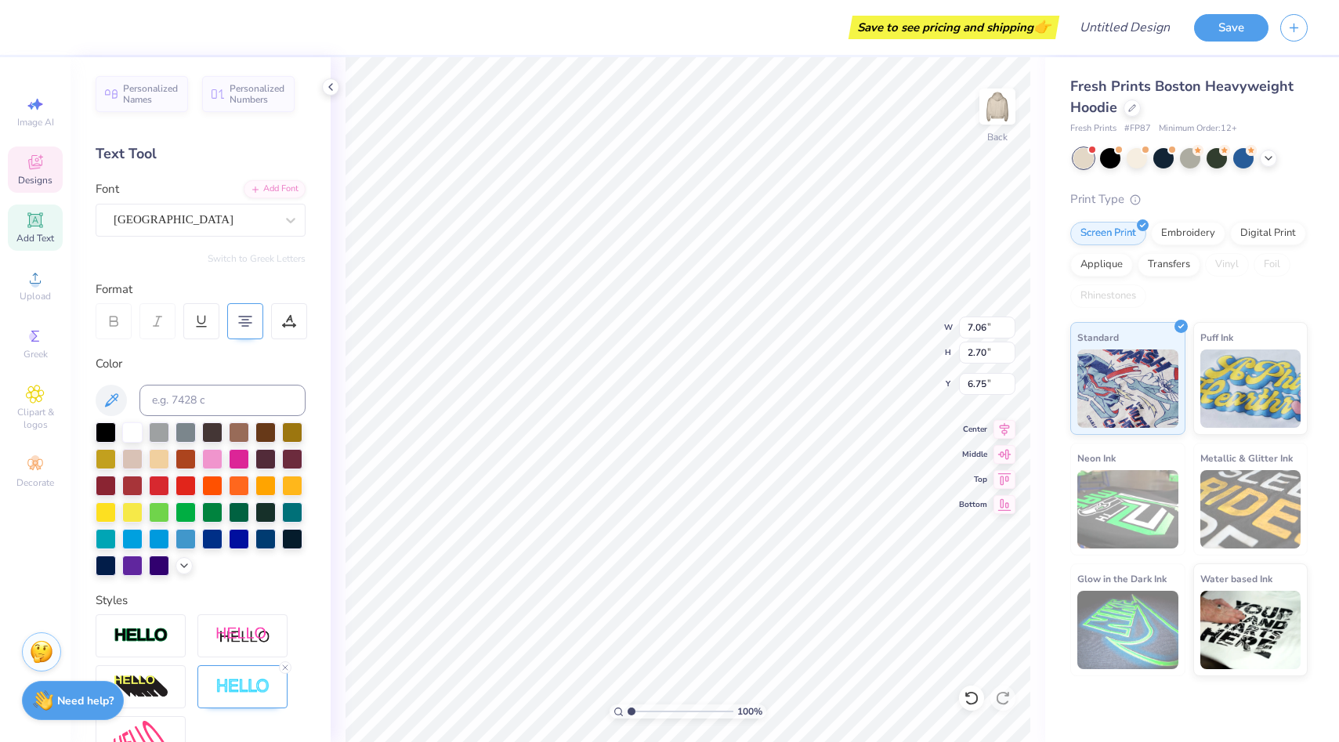
scroll to position [2, 2]
type input "13.02"
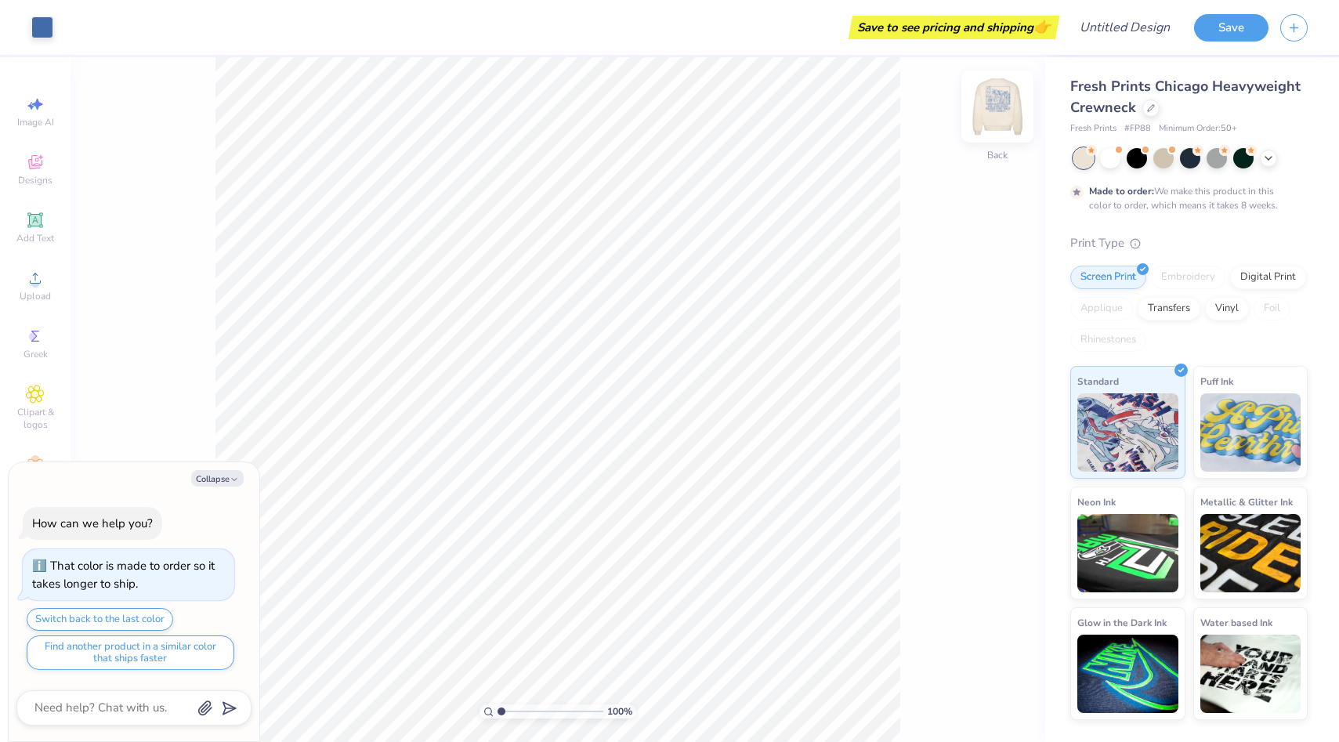
click at [1004, 126] on img at bounding box center [997, 106] width 63 height 63
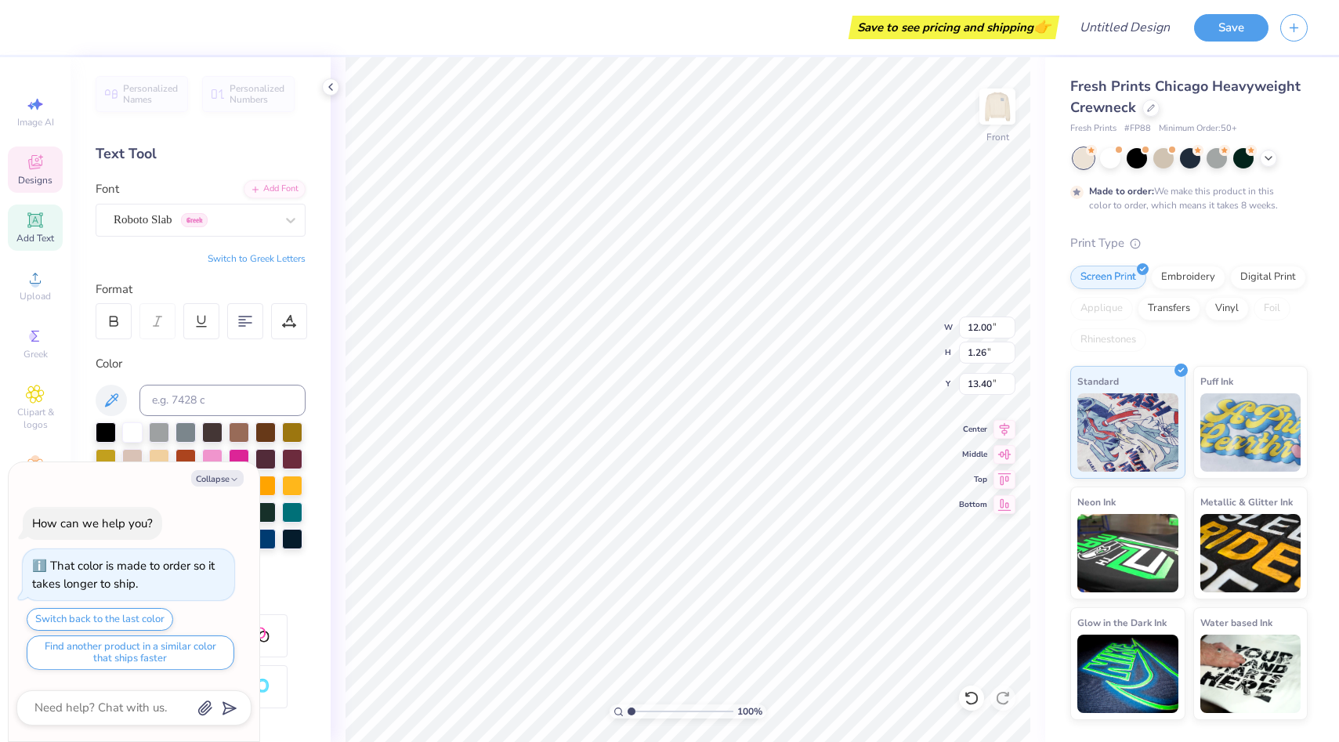
scroll to position [0, 4]
type textarea "x"
type input "10.10"
type input "0.89"
type input "12.31"
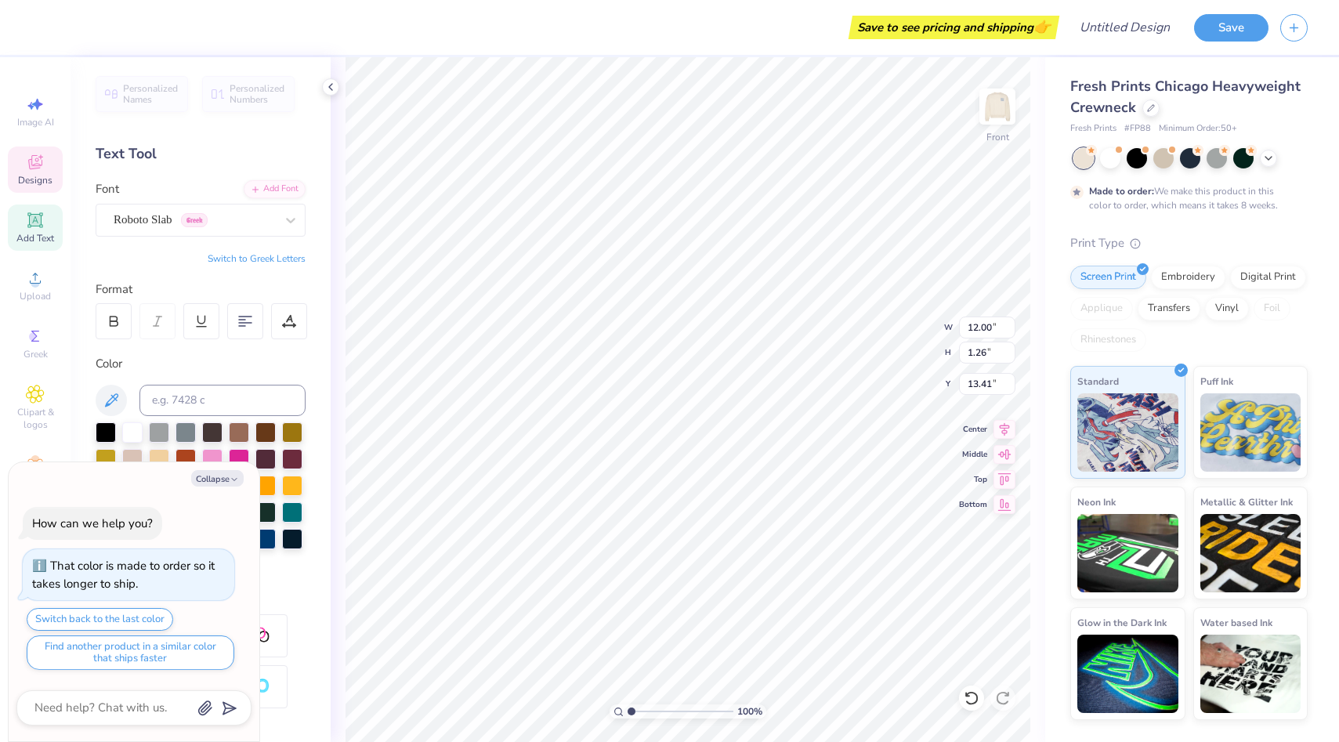
type textarea "x"
type textarea "RUSH PH"
type textarea "x"
type textarea "RUSH P"
type textarea "x"
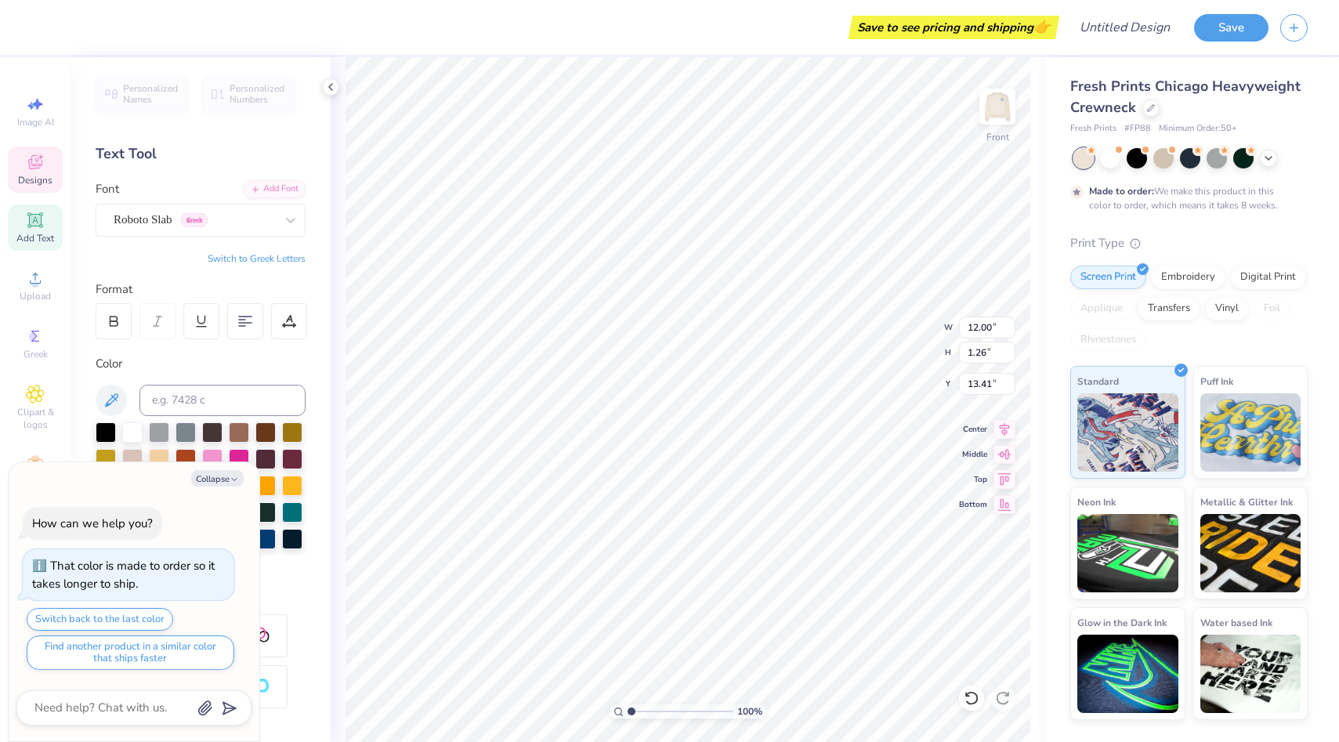
type textarea "RUSH"
type textarea "x"
type textarea "RUSH"
type textarea "x"
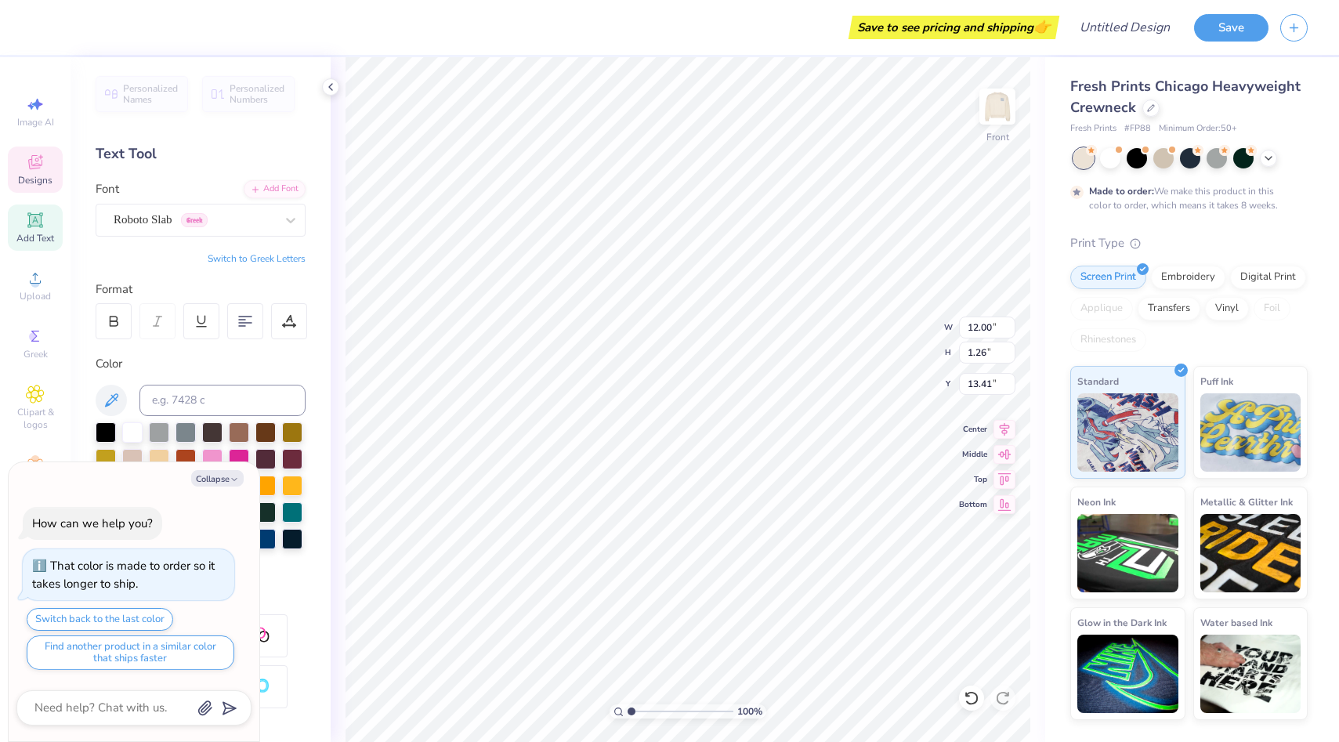
type textarea "RUS"
type textarea "x"
type textarea "RU"
type textarea "x"
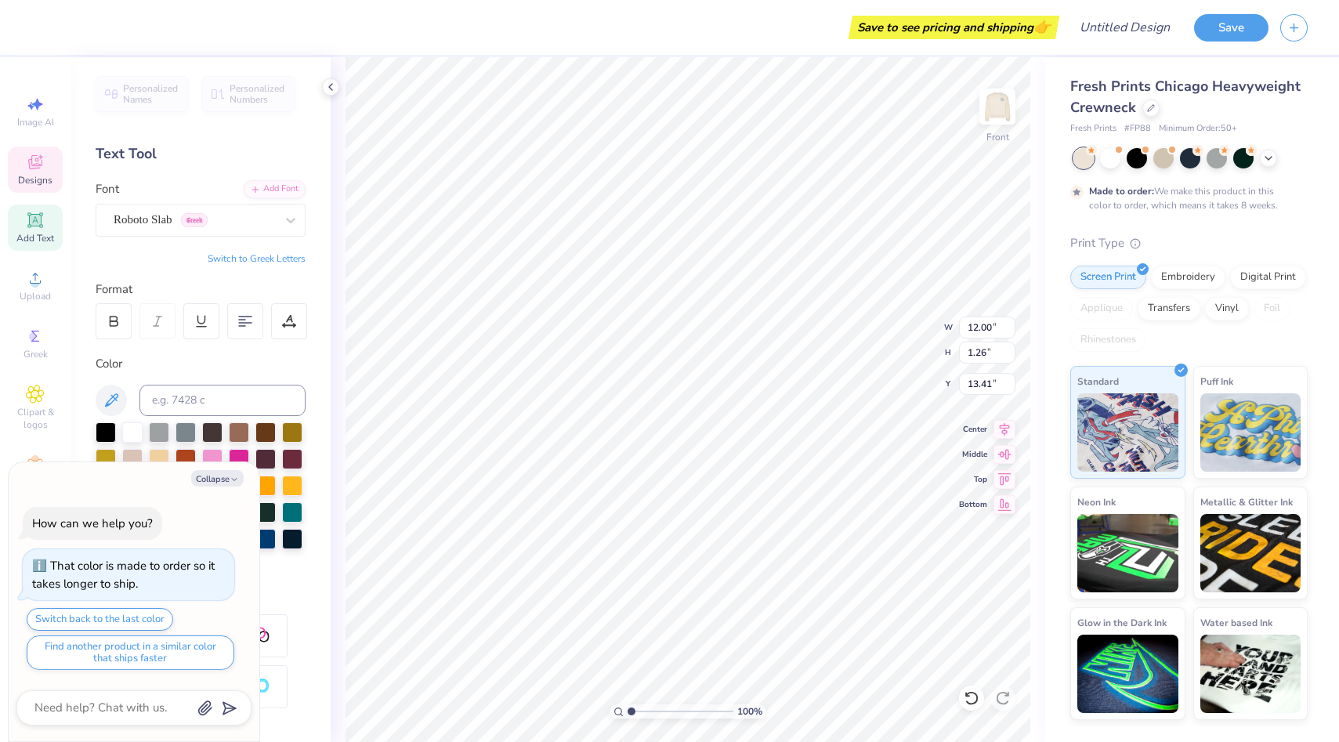
type textarea "R"
type textarea "x"
type textarea "w"
type textarea "x"
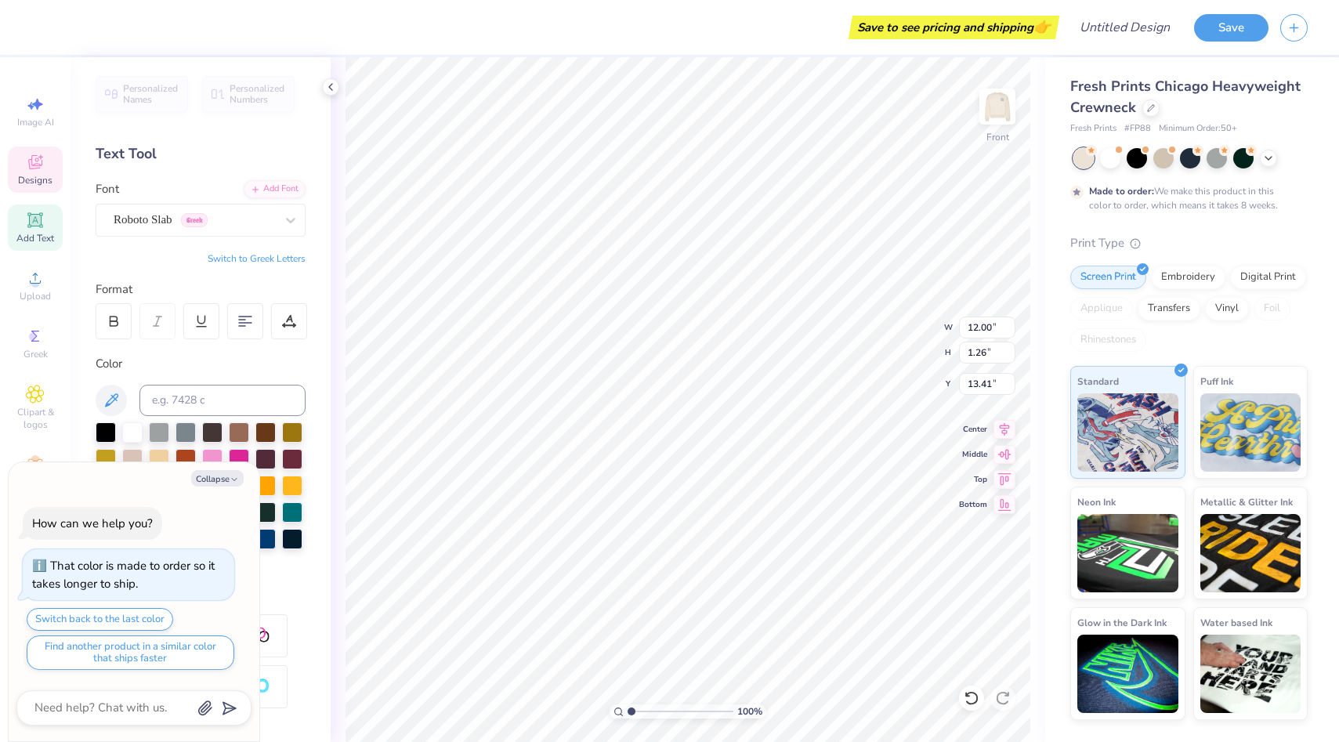
type textarea "wi"
type textarea "x"
type textarea "wis"
type textarea "x"
type textarea "wisc"
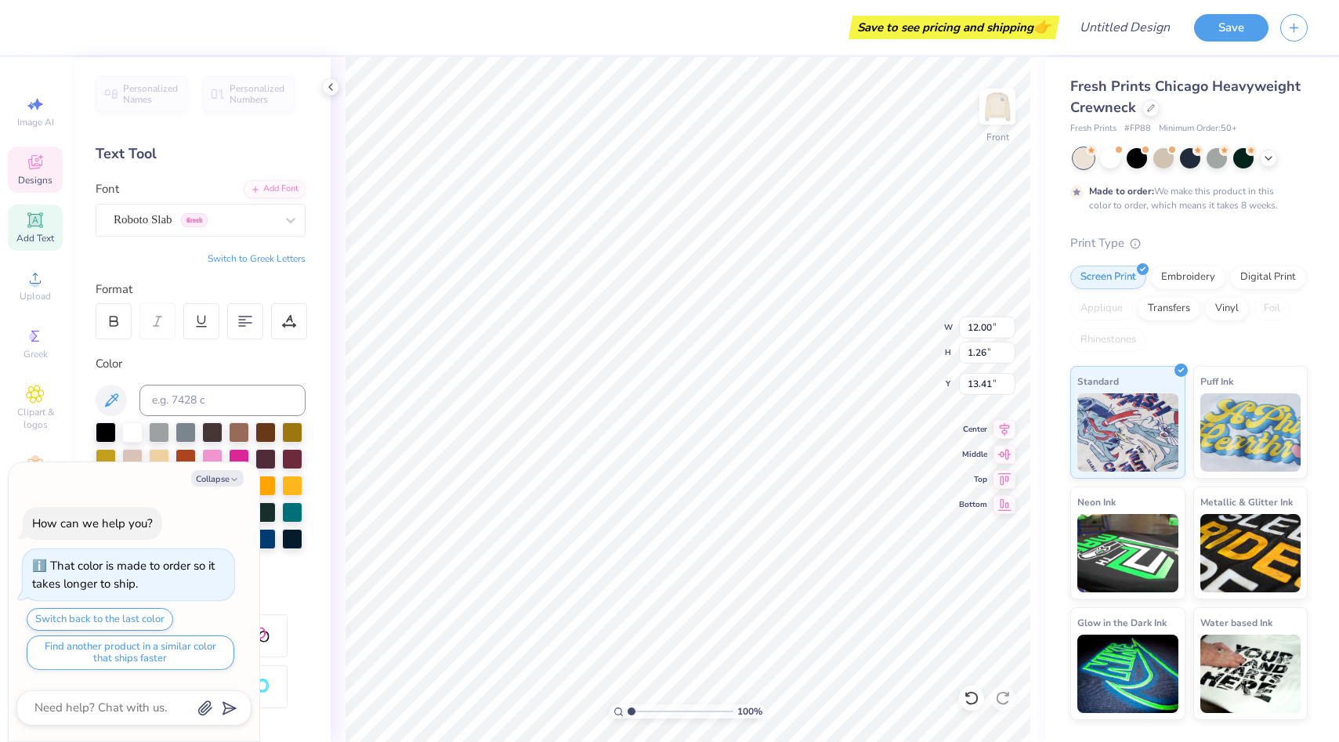
type textarea "x"
type textarea "wisco"
type textarea "x"
type textarea "wiscon"
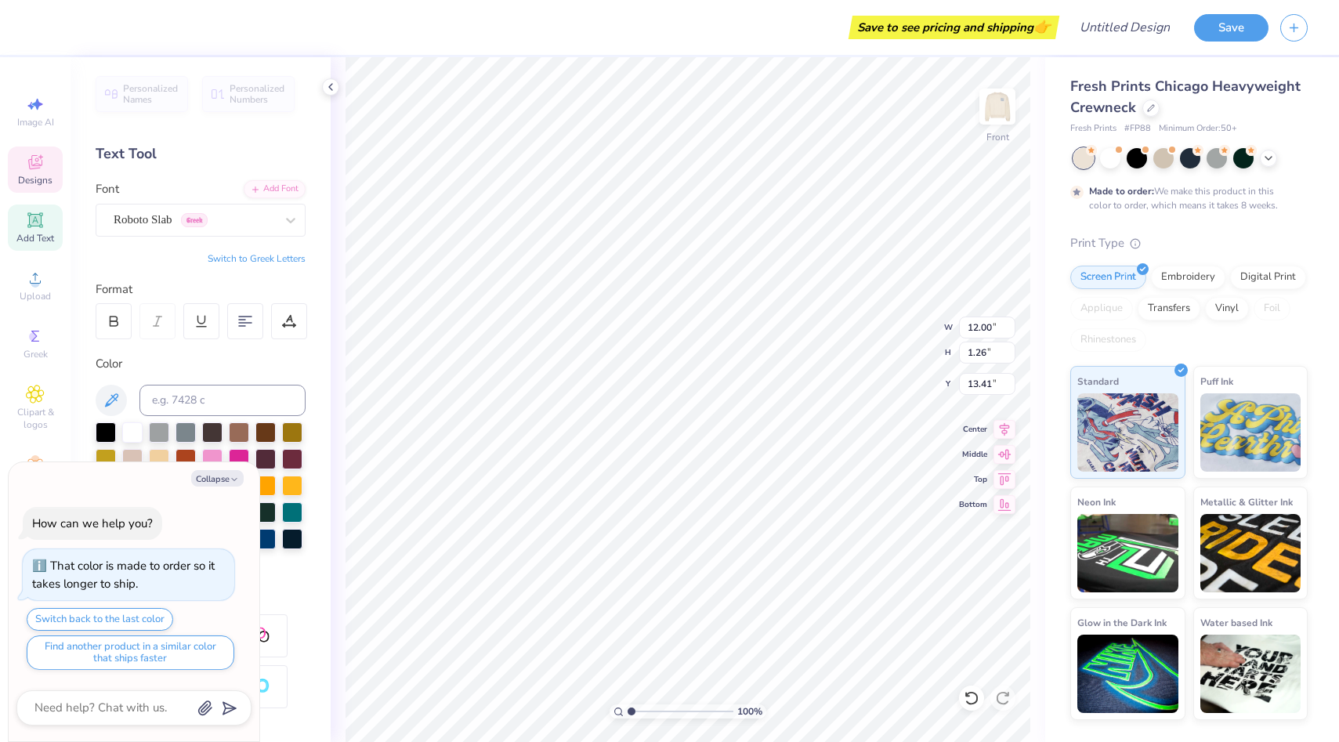
type textarea "x"
type textarea "wisco"
type textarea "x"
type textarea "wisc"
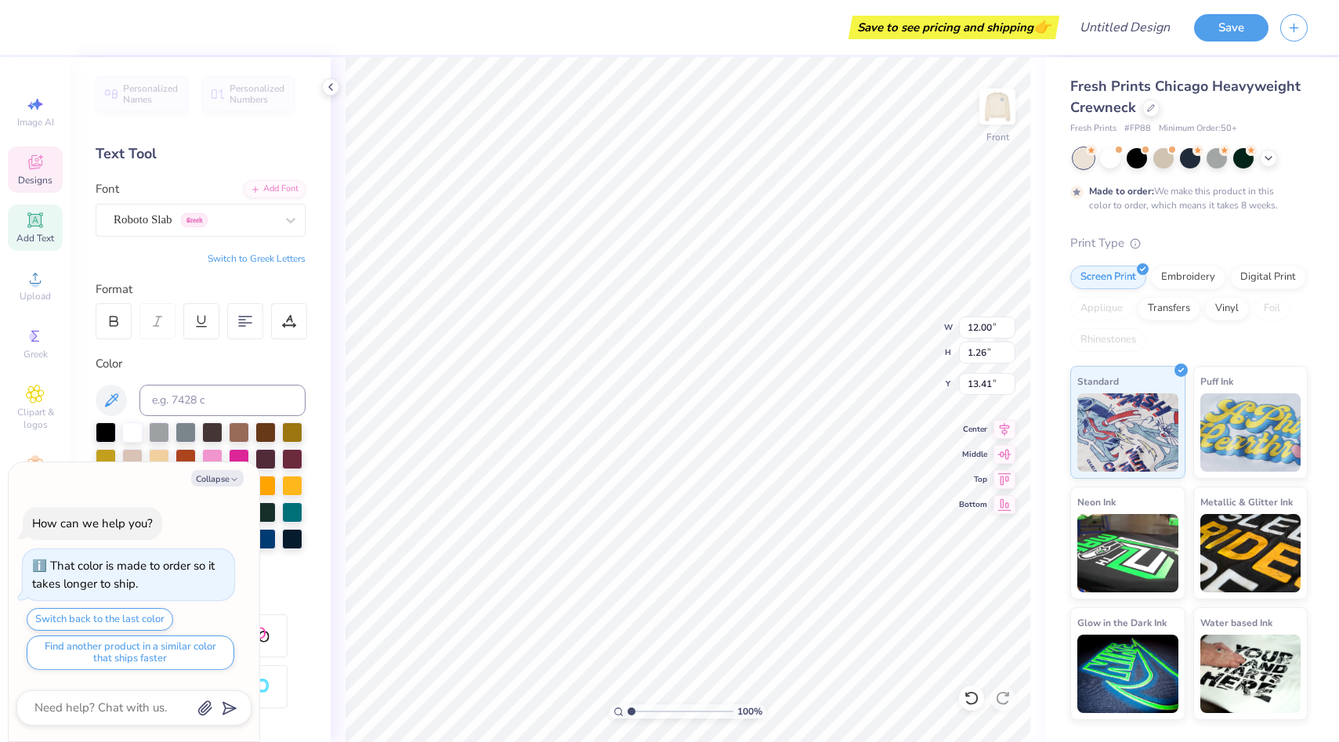
type textarea "x"
type textarea "wis"
type textarea "x"
type textarea "wi"
type textarea "x"
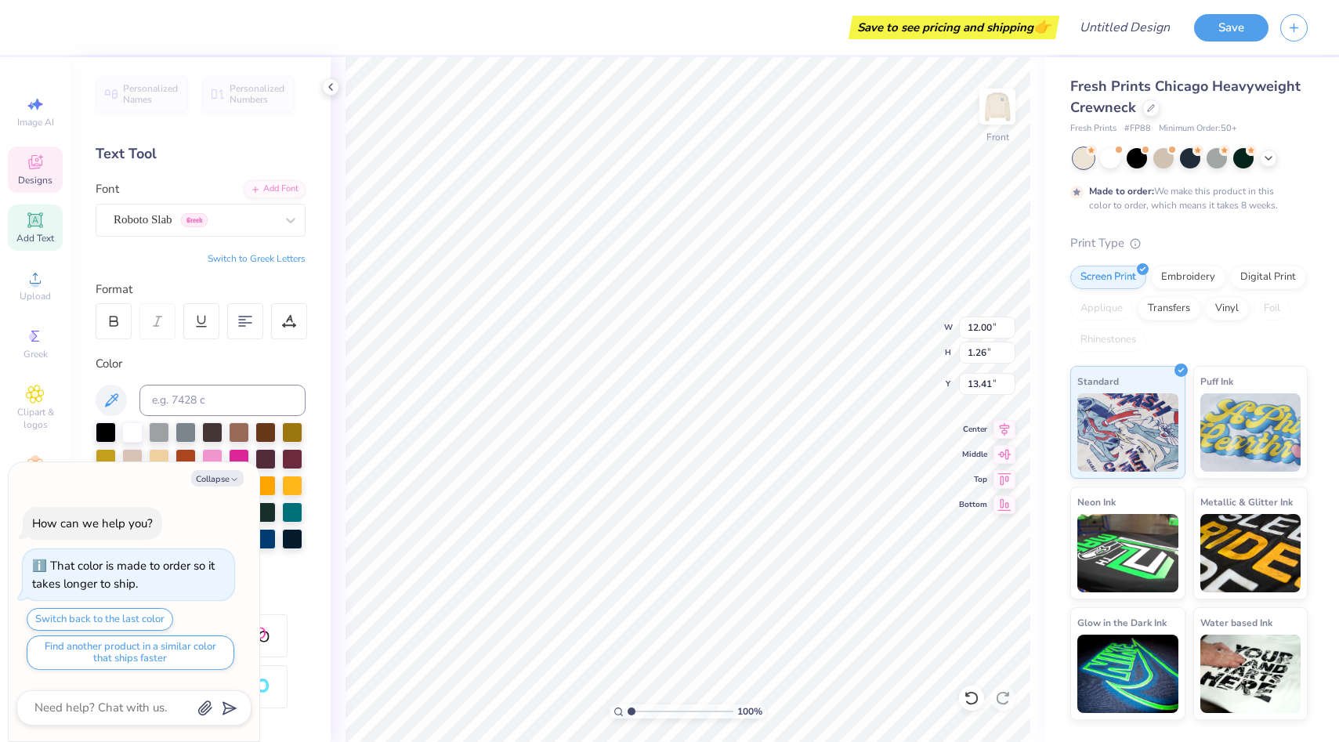
type textarea "w"
type textarea "x"
type textarea "W"
type textarea "x"
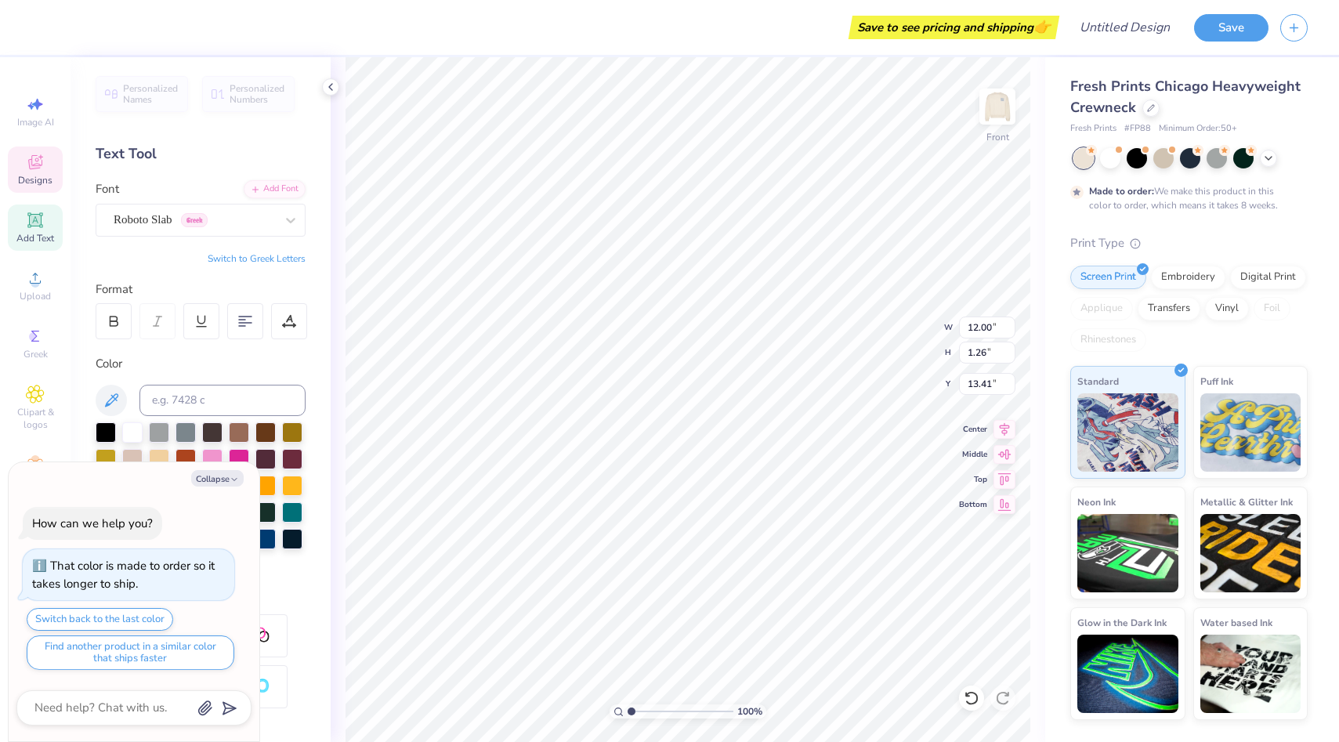
type textarea "WI"
type textarea "x"
type textarea "WIS"
type textarea "x"
type textarea "WISX"
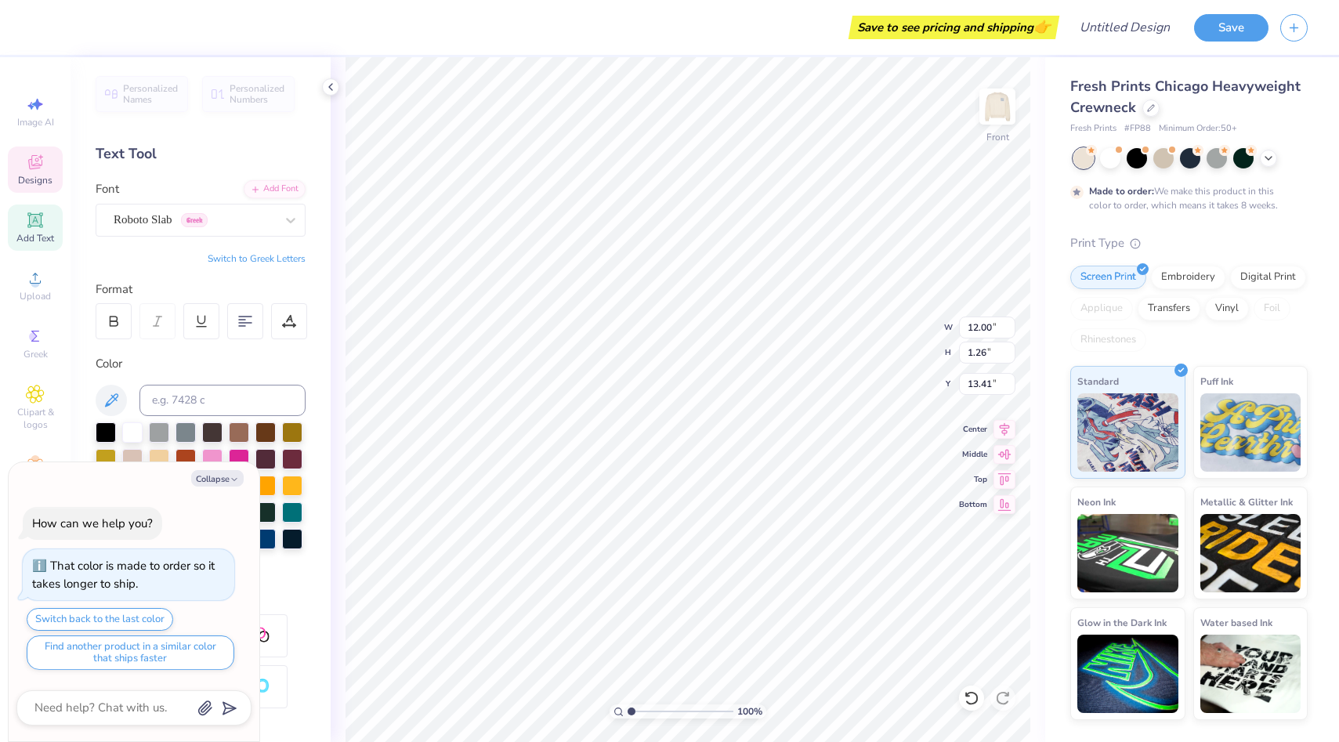
type textarea "x"
type textarea "WIS"
type textarea "x"
type textarea "WISC"
type textarea "x"
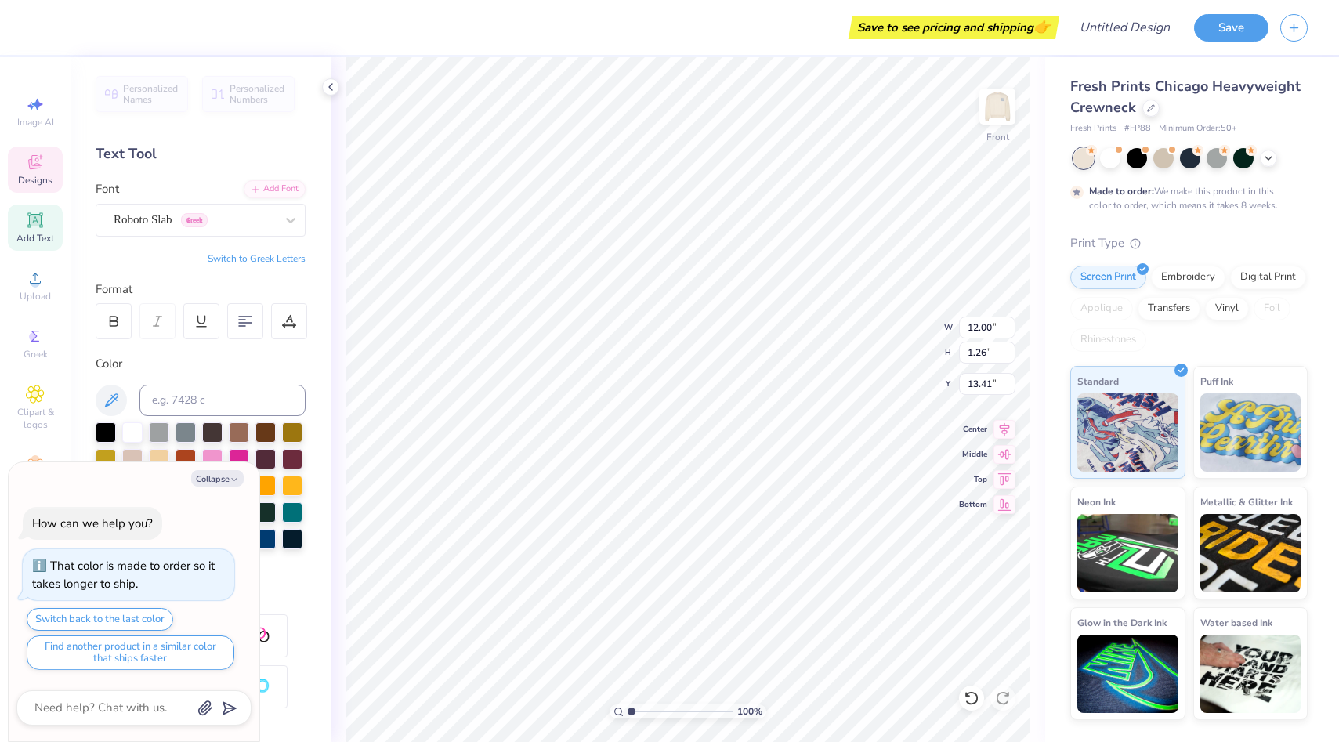
type textarea "WISCO"
type textarea "x"
type textarea "WISCON"
type textarea "x"
type textarea "WISCONS"
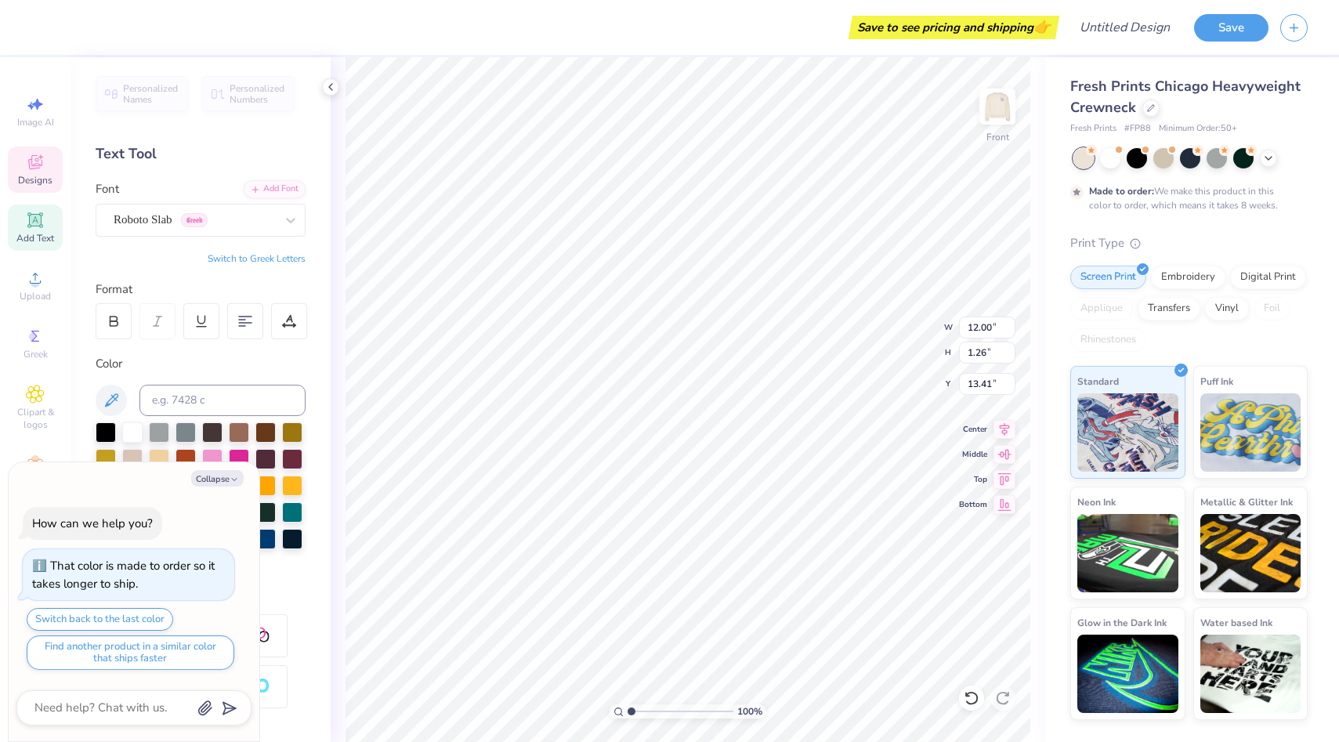
type textarea "x"
type textarea "WISCONSIN"
type textarea "x"
type textarea "WISCONSIN"
type textarea "x"
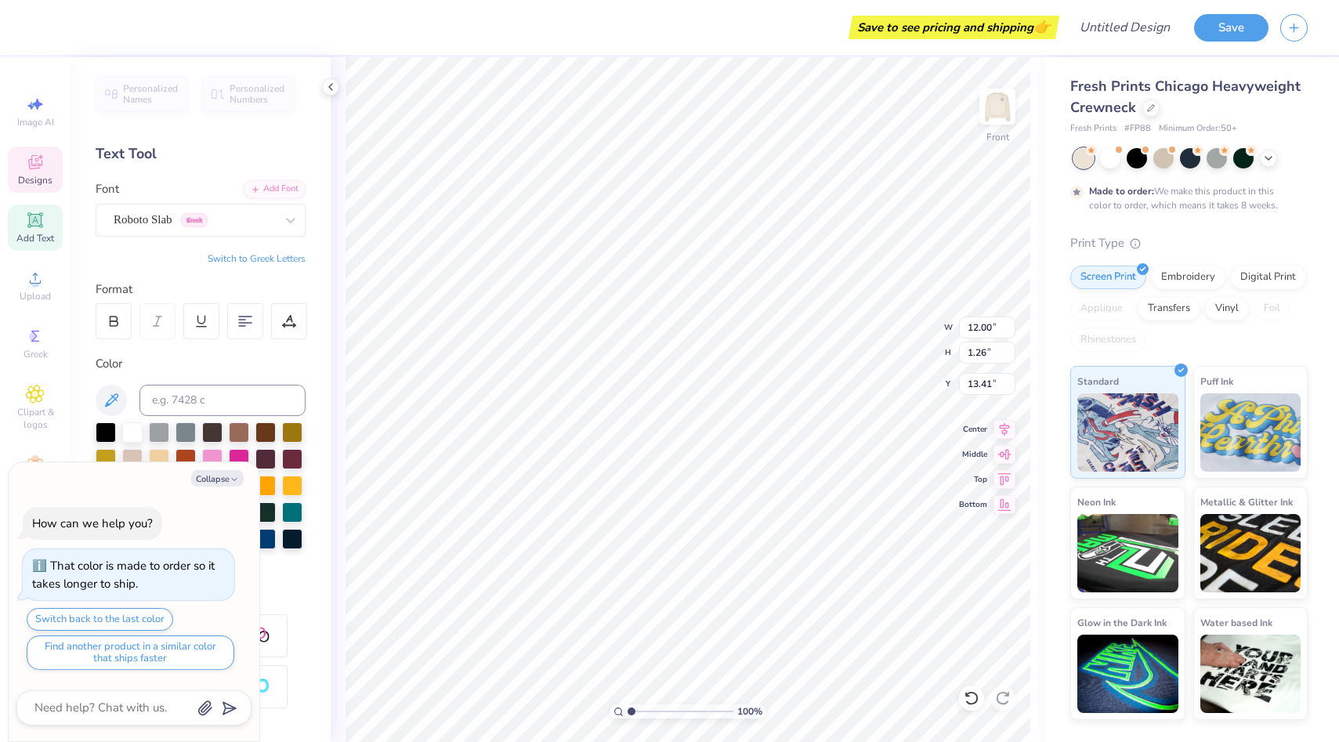
type textarea "WISCONSIN M"
type textarea "x"
type textarea "WISCONSIN MA"
type textarea "x"
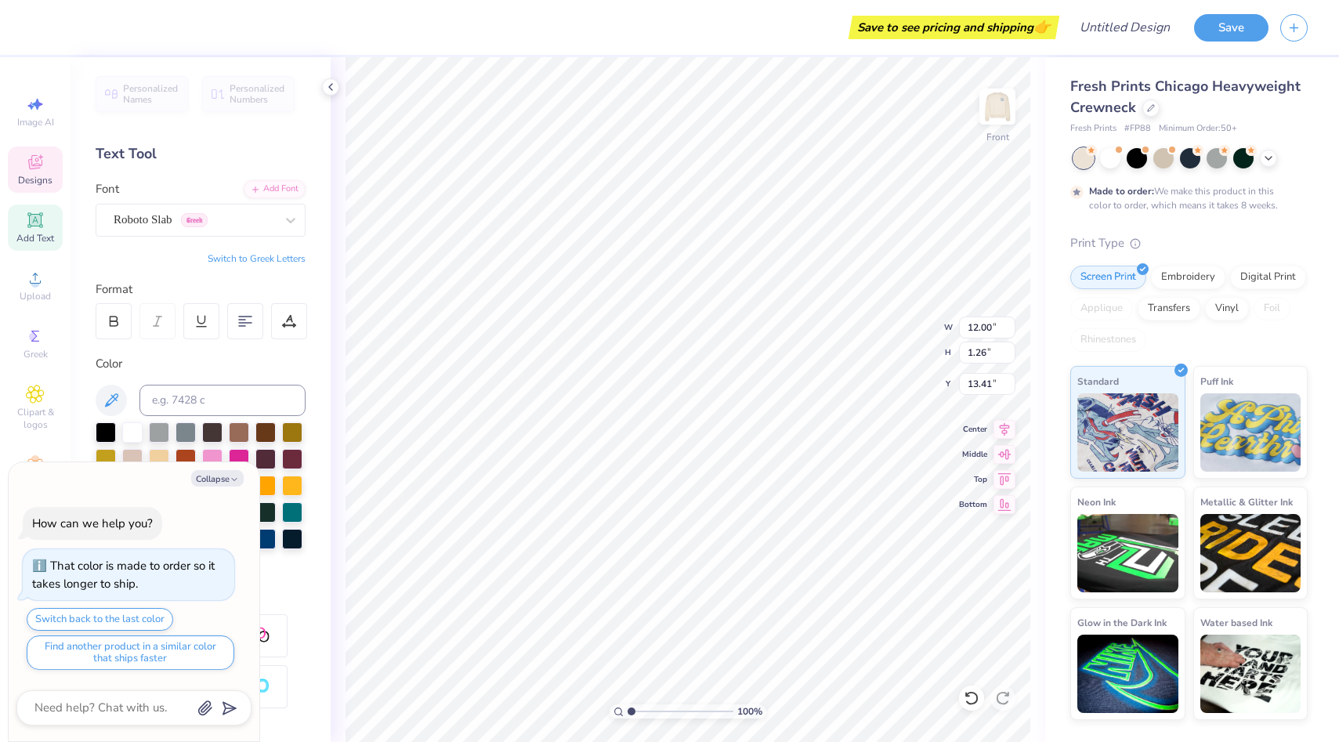
type textarea "WISCONSIN MAR"
type textarea "x"
type textarea "WISCONSIN MARK"
type textarea "x"
type textarea "WISCONSIN MARKE"
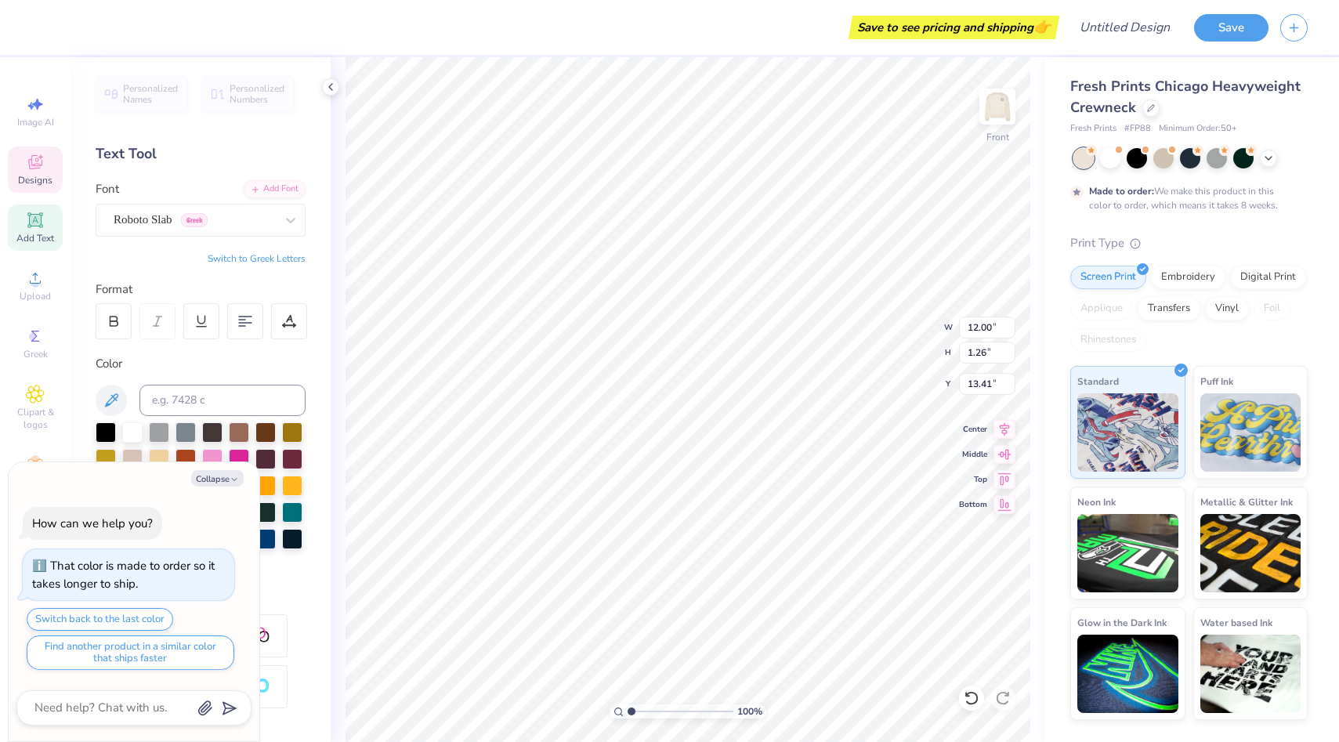
type textarea "x"
type textarea "WISCONSIN MARKET"
type textarea "x"
type textarea "WISCONSIN MARKETI"
type textarea "x"
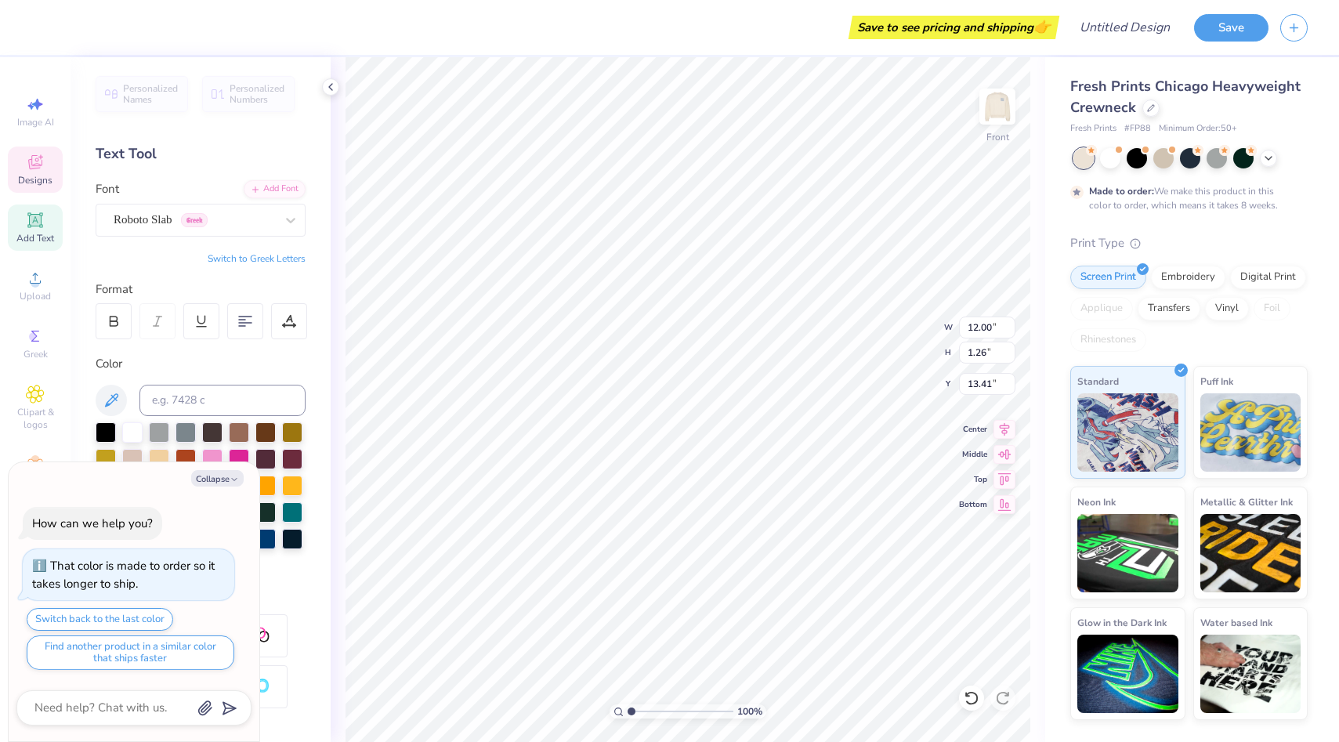
type textarea "WISCONSIN MARKETIN"
type textarea "x"
type textarea "WISCONSIN MARKETING"
type textarea "x"
type textarea "WISCONSIN MARKETING"
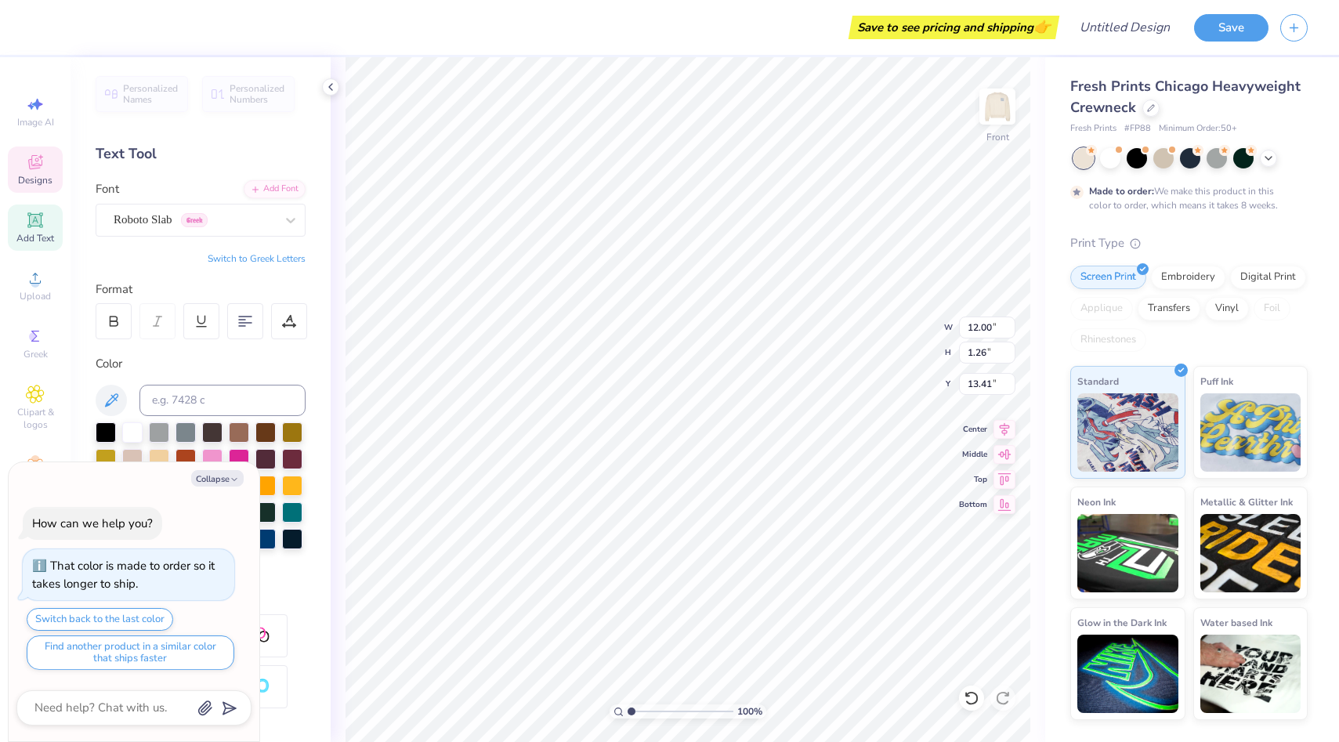
type textarea "x"
type textarea "WISCONSIN MARKETING O"
type textarea "x"
type textarea "WISCONSIN MARKETING OR"
type textarea "x"
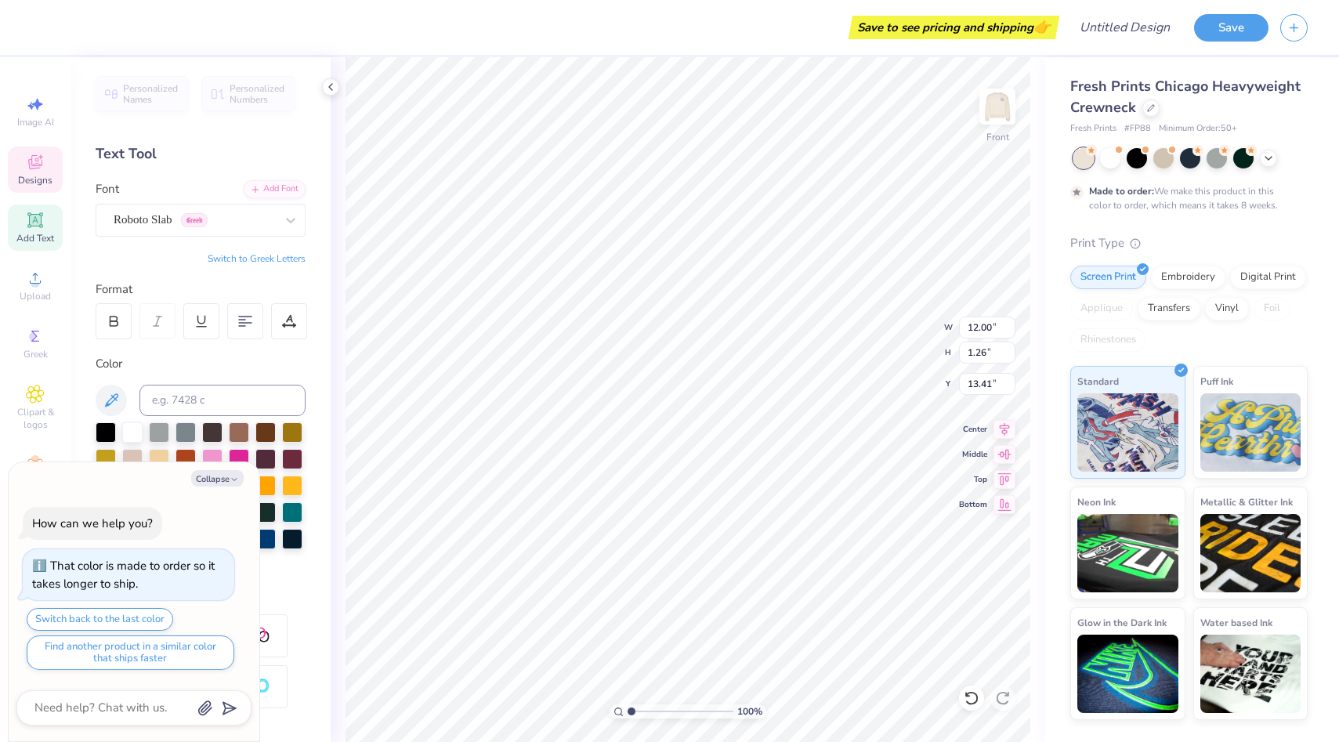
type textarea "WISCONSIN MARKETING ORG"
type textarea "x"
type textarea "WISCONSIN MARKETING ORGN"
type textarea "x"
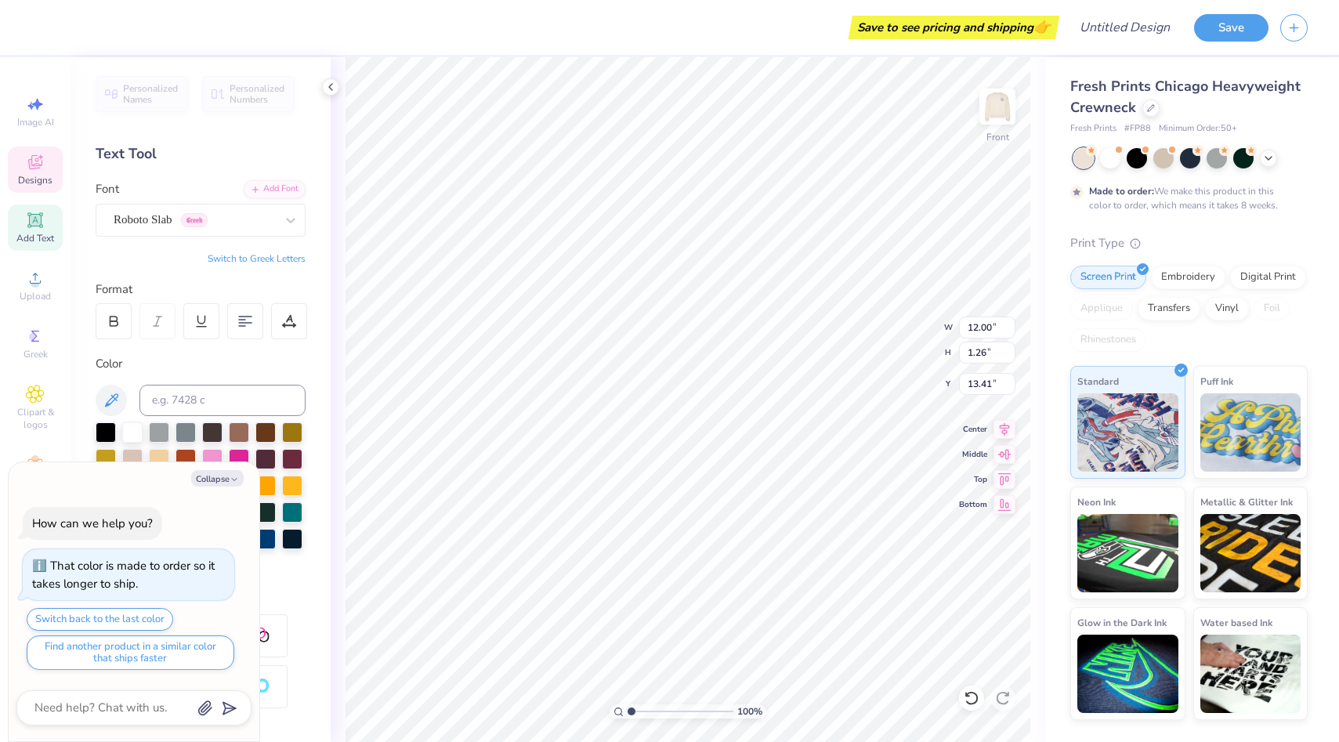
type textarea "WISCONSIN MARKETING ORGNI"
type textarea "x"
type textarea "WISCONSIN MARKETING ORGN"
type textarea "x"
type textarea "WISCONSIN MARKETING ORG"
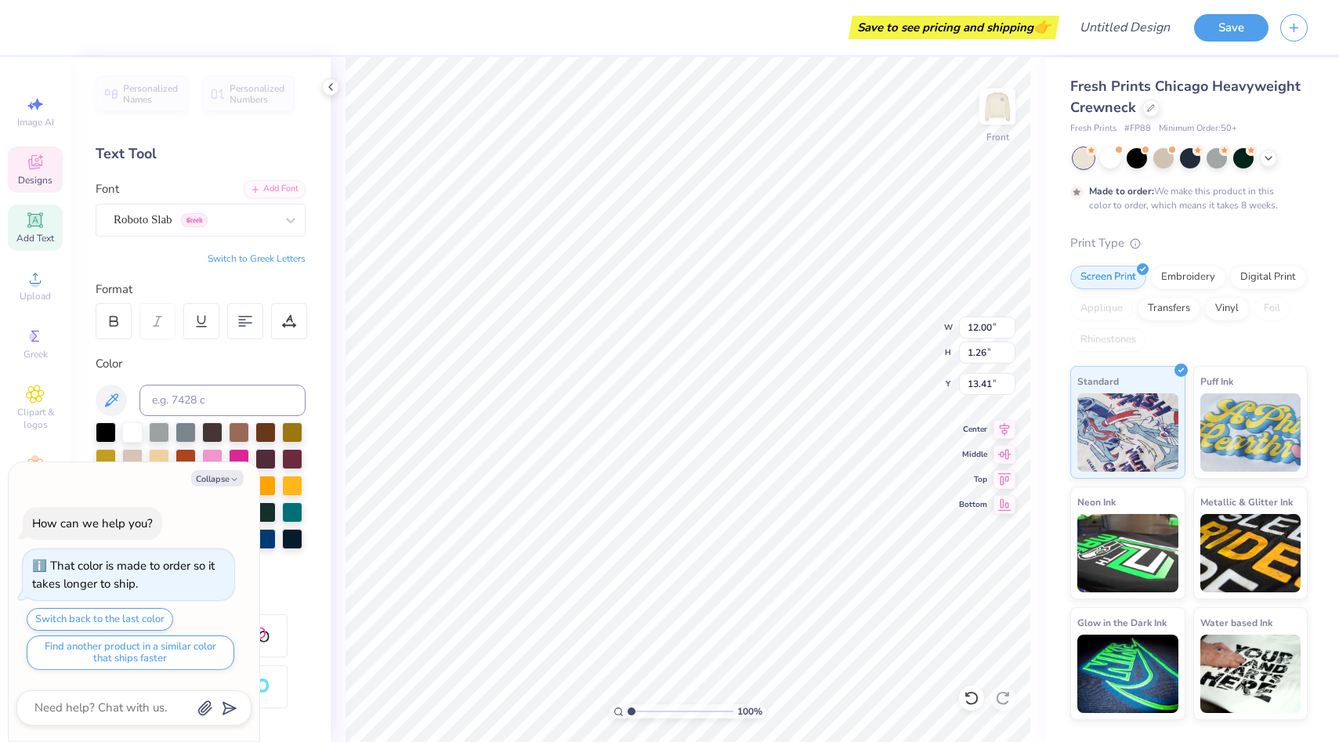
type textarea "x"
type textarea "WISCONSIN MARKETING ORGA"
type textarea "x"
type textarea "WISCONSIN MARKETING ORGAN"
type textarea "x"
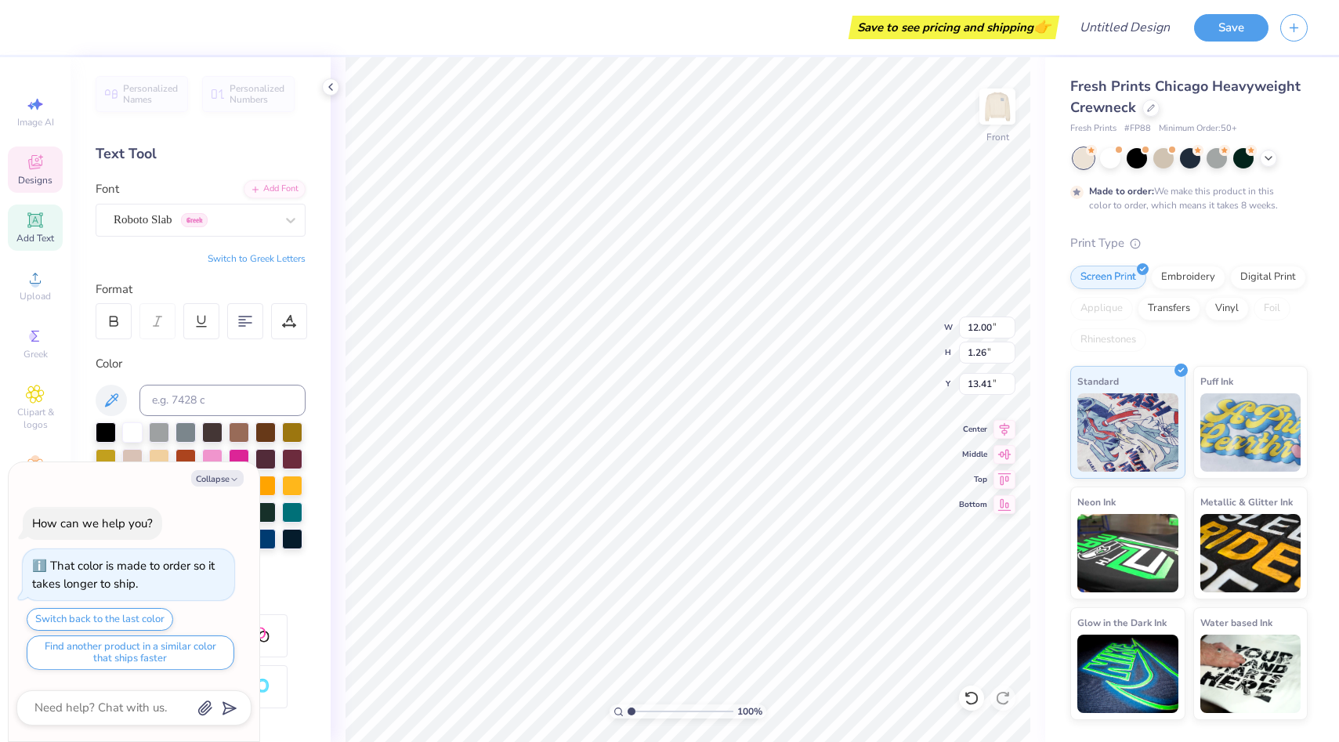
type textarea "WISCONSIN MARKETING ORGANI"
type textarea "x"
type textarea "WISCONSIN MARKETING ORGANIZ"
type textarea "x"
type textarea "WISCONSIN MARKETING ORGANIZA"
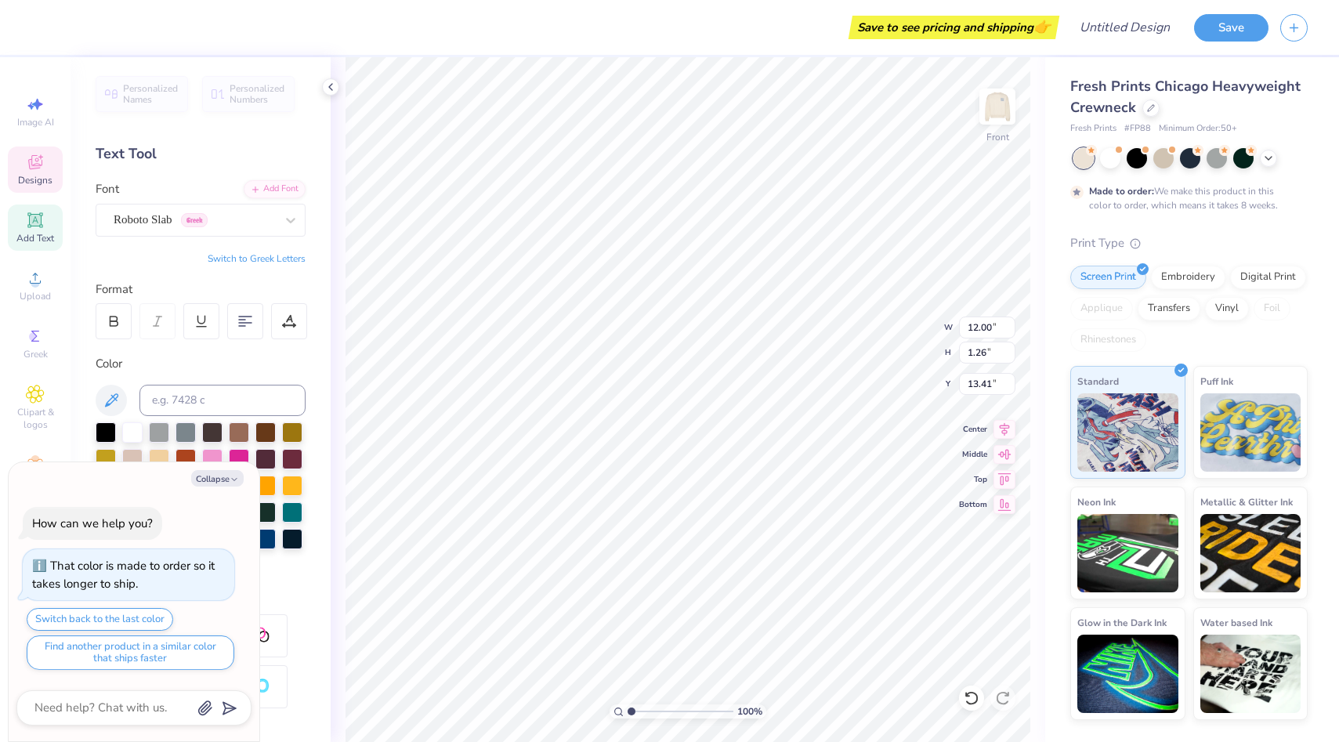
type textarea "x"
type textarea "WISCONSIN MARKETING ORGANIZAT"
type textarea "x"
type textarea "WISCONSIN MARKETING ORGANIZATI"
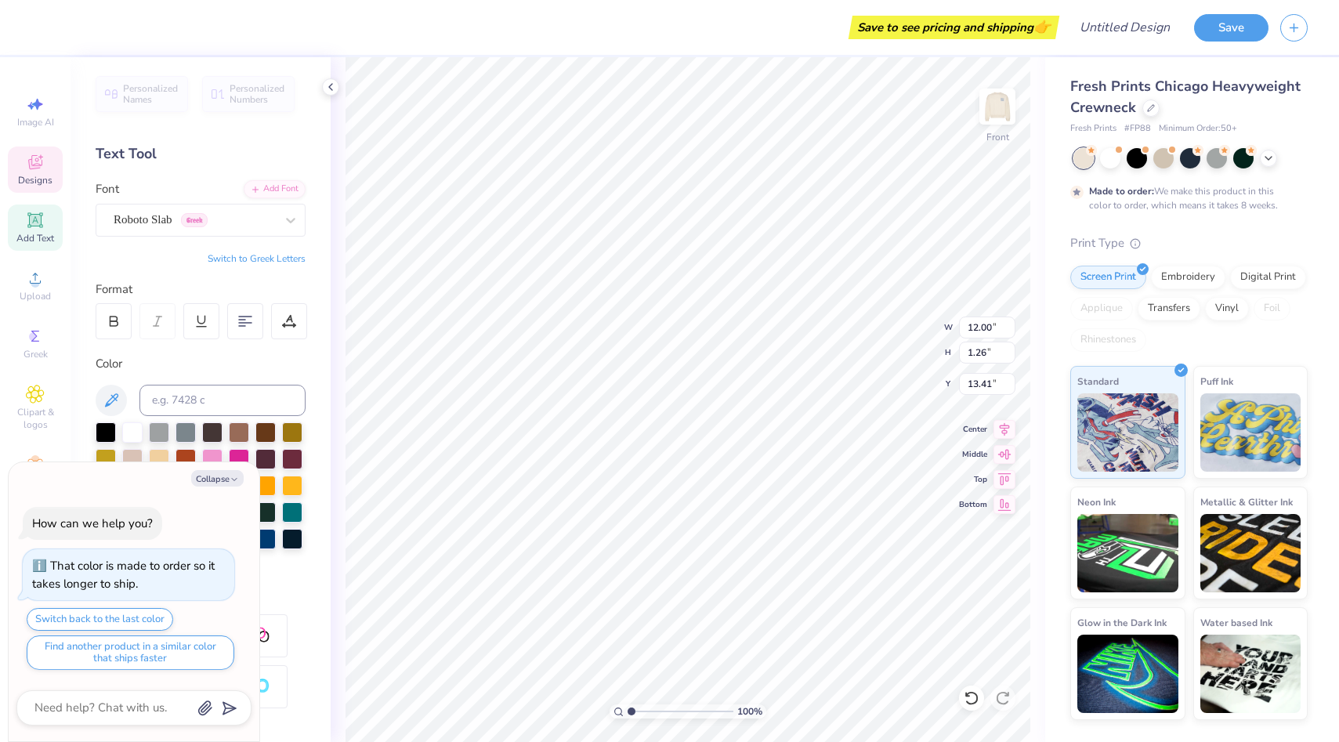
type textarea "x"
type textarea "WISCONSIN MARKETING ORGANIZATIO"
type textarea "x"
type textarea "WISCONSIN MARKETING ORGANIZATION"
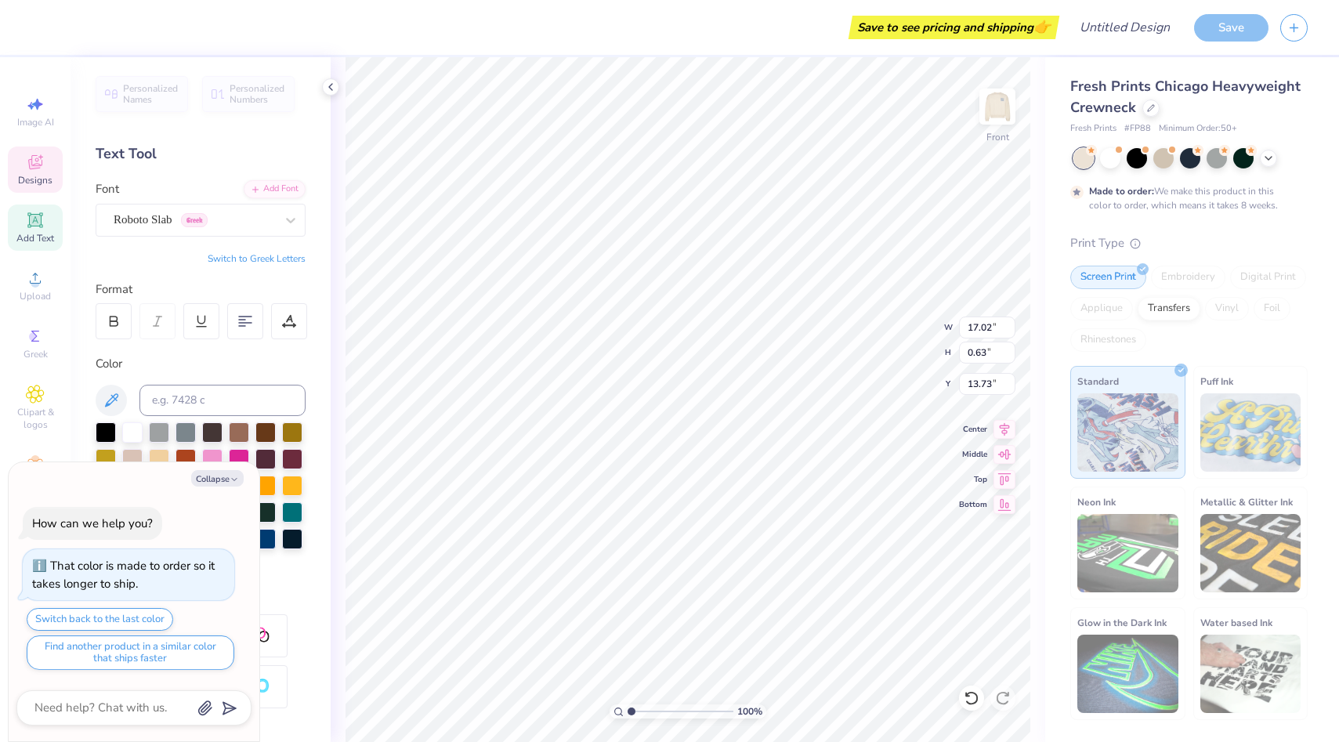
type textarea "x"
type input "13.79"
type input "0.51"
type input "13.85"
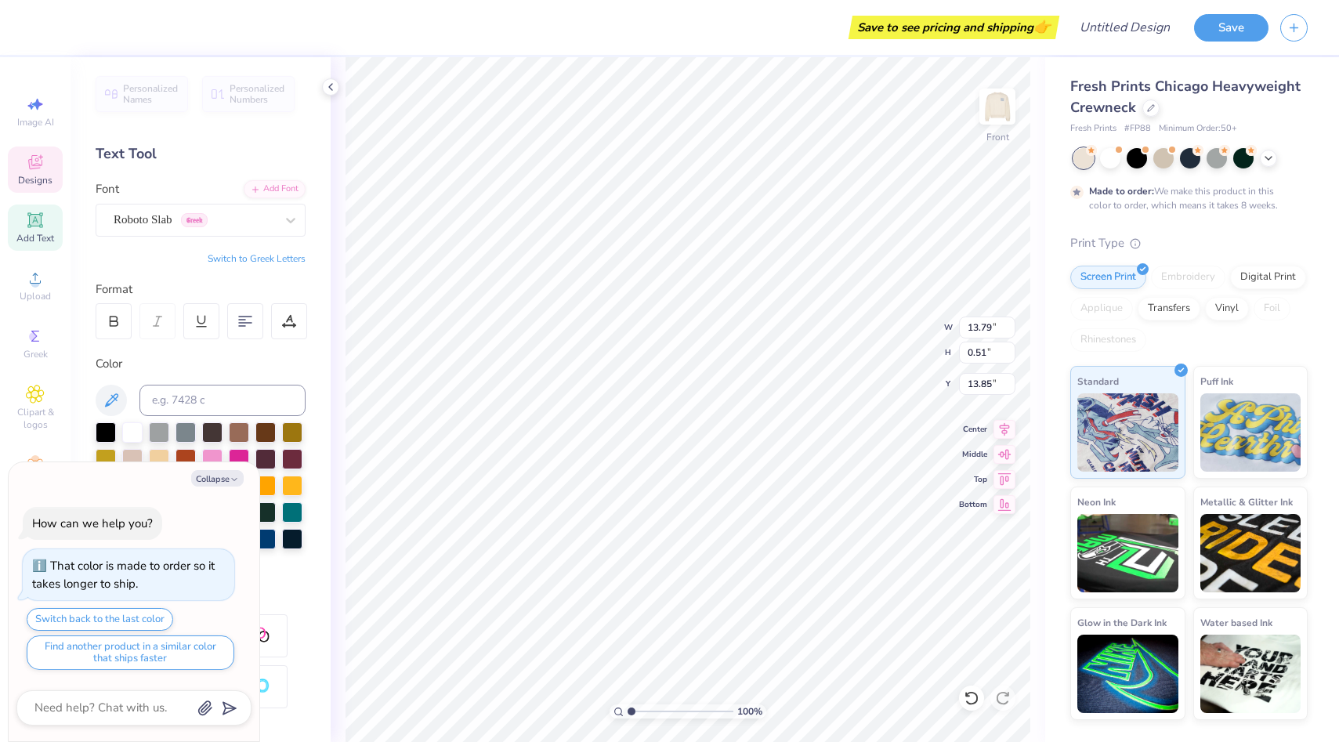
type textarea "x"
type input "12.44"
type textarea "x"
type input "8.17"
type input "0.57"
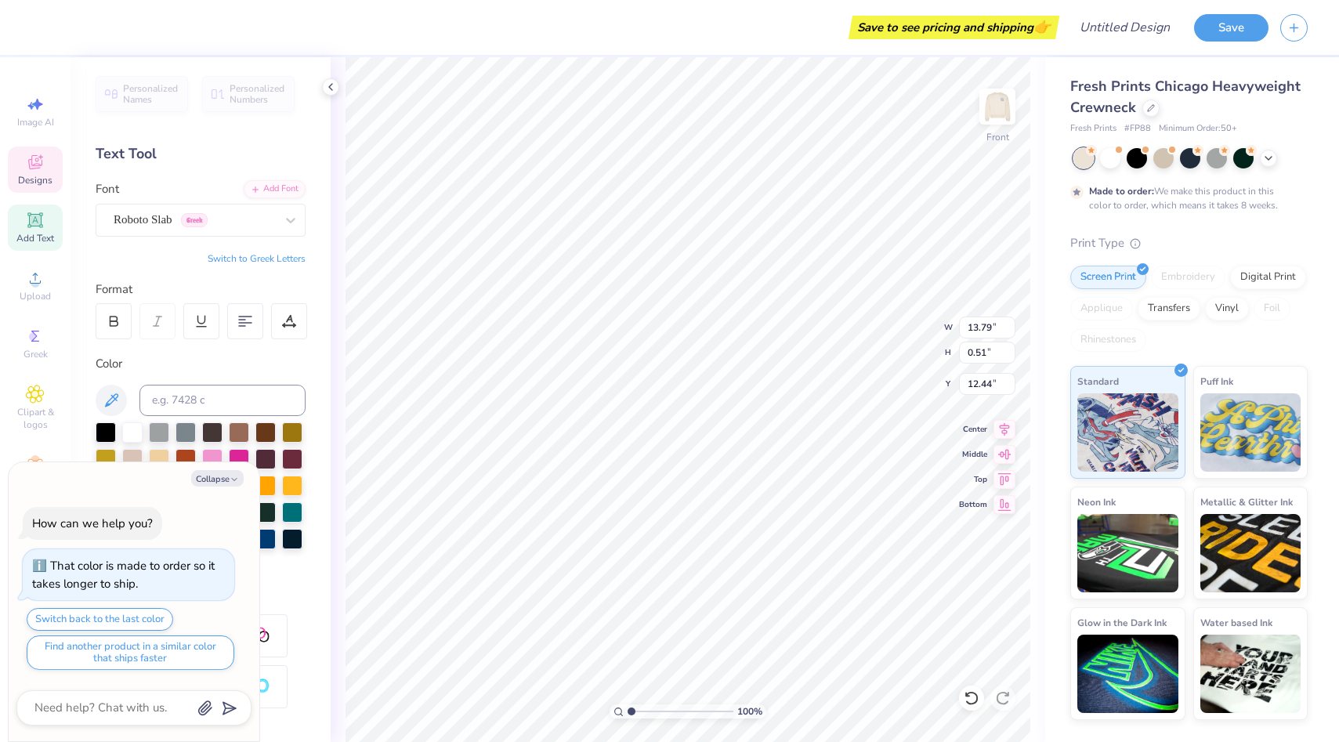
type input "14.93"
type textarea "x"
type textarea "MEN OF ."
type textarea "x"
type textarea "MEN OF."
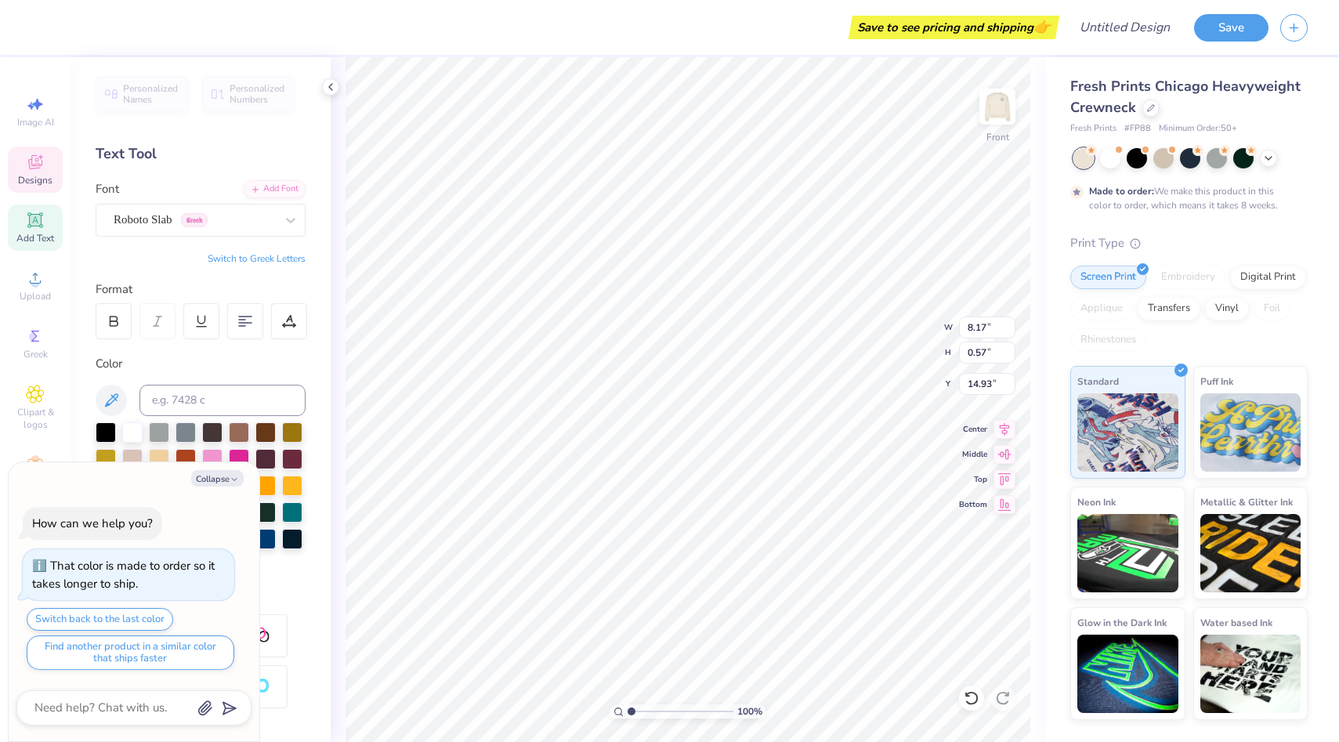
type textarea "x"
type textarea "MEN O."
type textarea "x"
type textarea "MEN ."
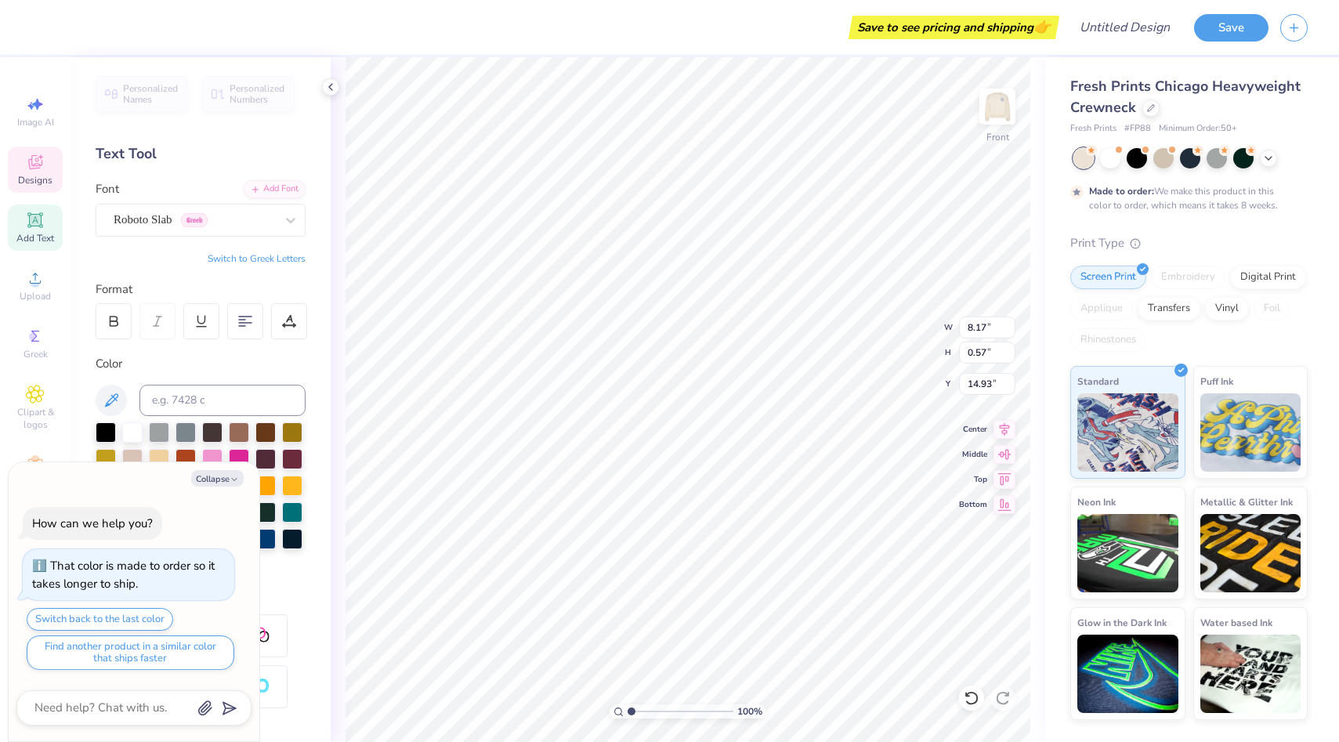
type textarea "x"
type textarea "MEN."
type textarea "x"
type textarea "ME."
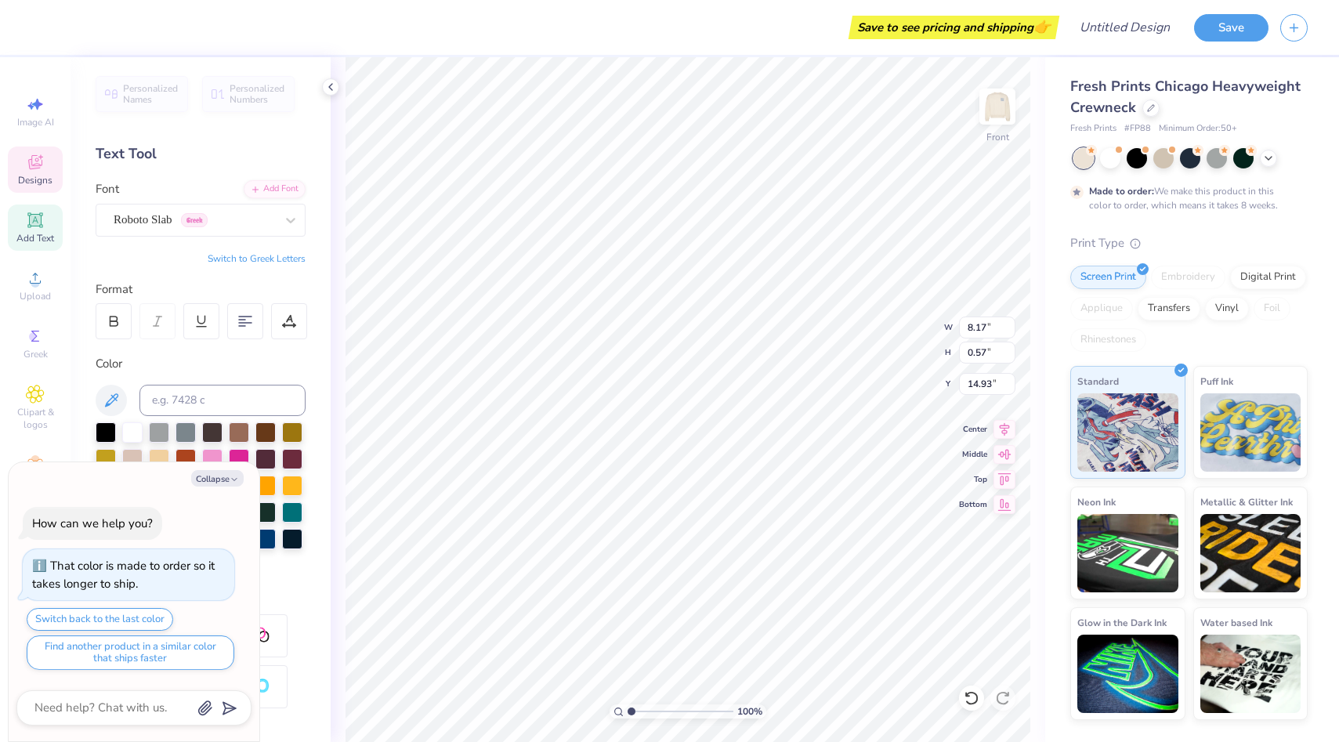
type textarea "x"
type textarea "ME"
type textarea "x"
type textarea "M"
type textarea "x"
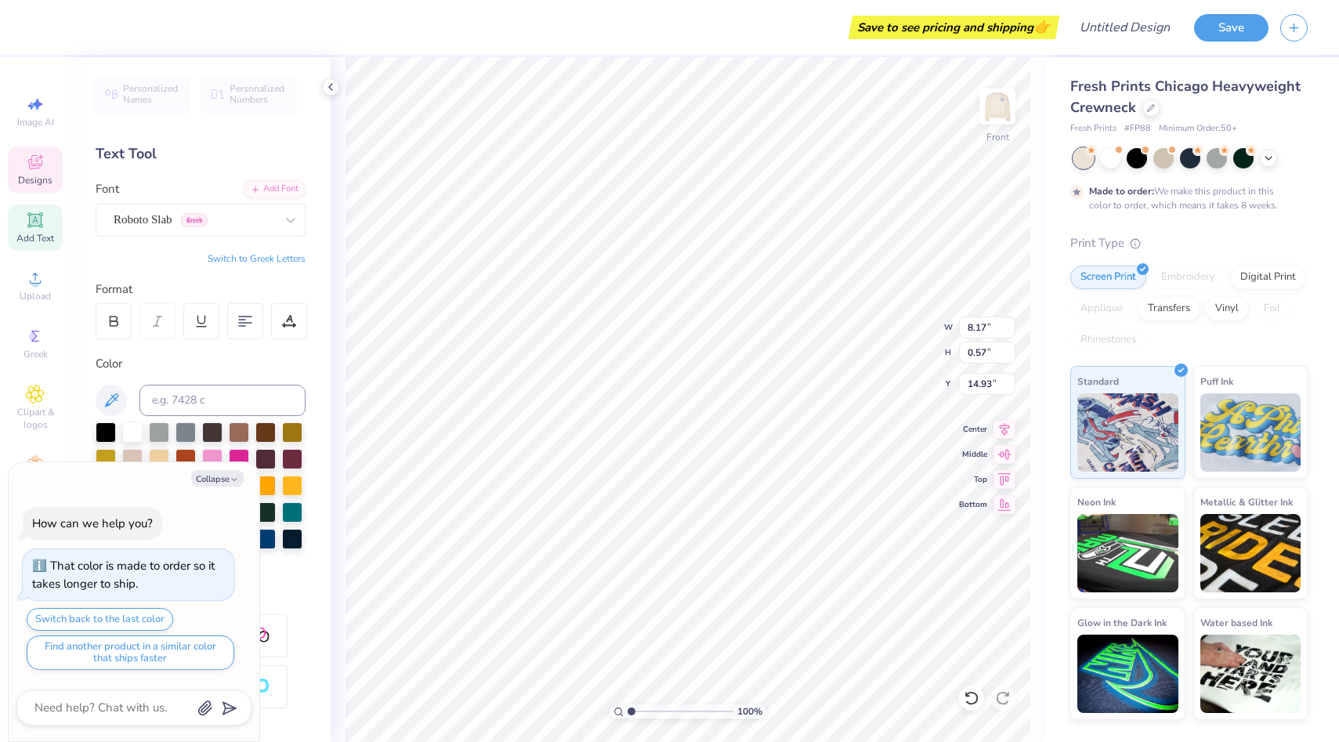
type textarea "MA"
type textarea "x"
type textarea "MAD"
type textarea "x"
type textarea "MADI"
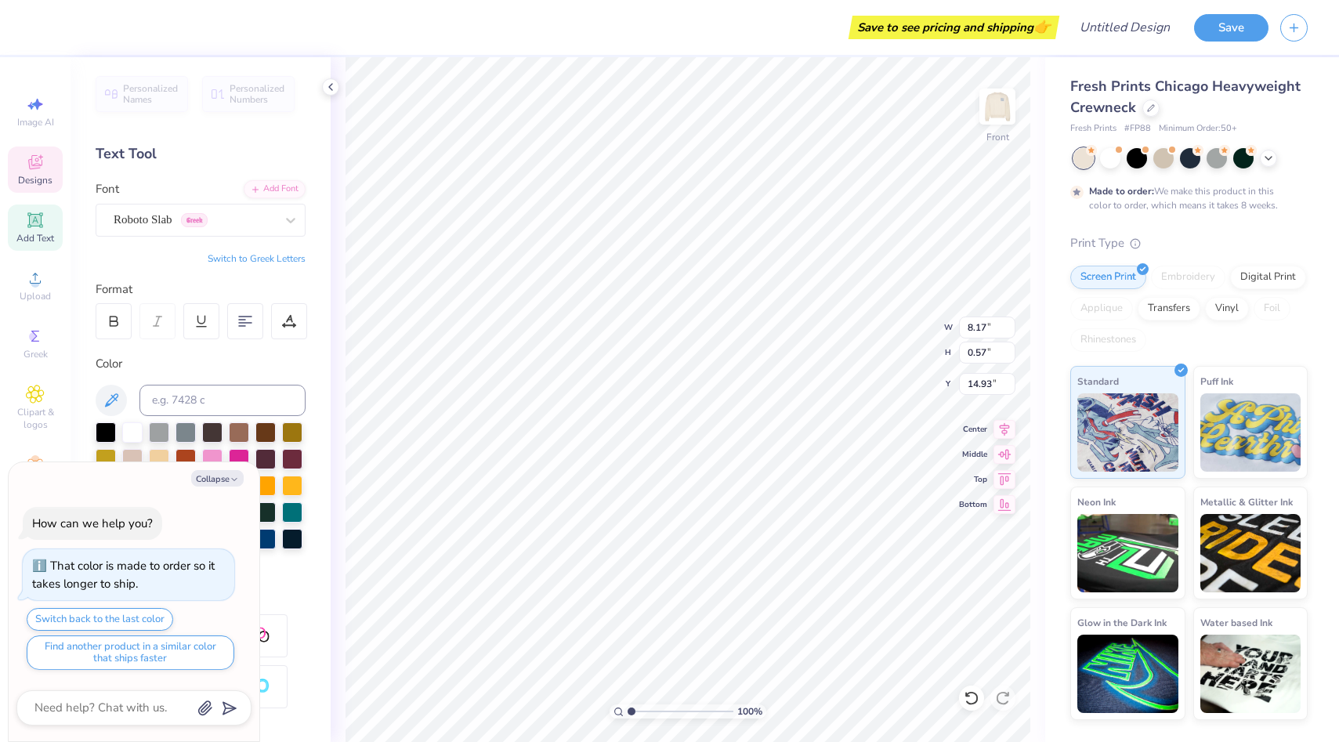
type textarea "x"
type textarea "MADIS"
type textarea "x"
type textarea "MADISO"
type textarea "x"
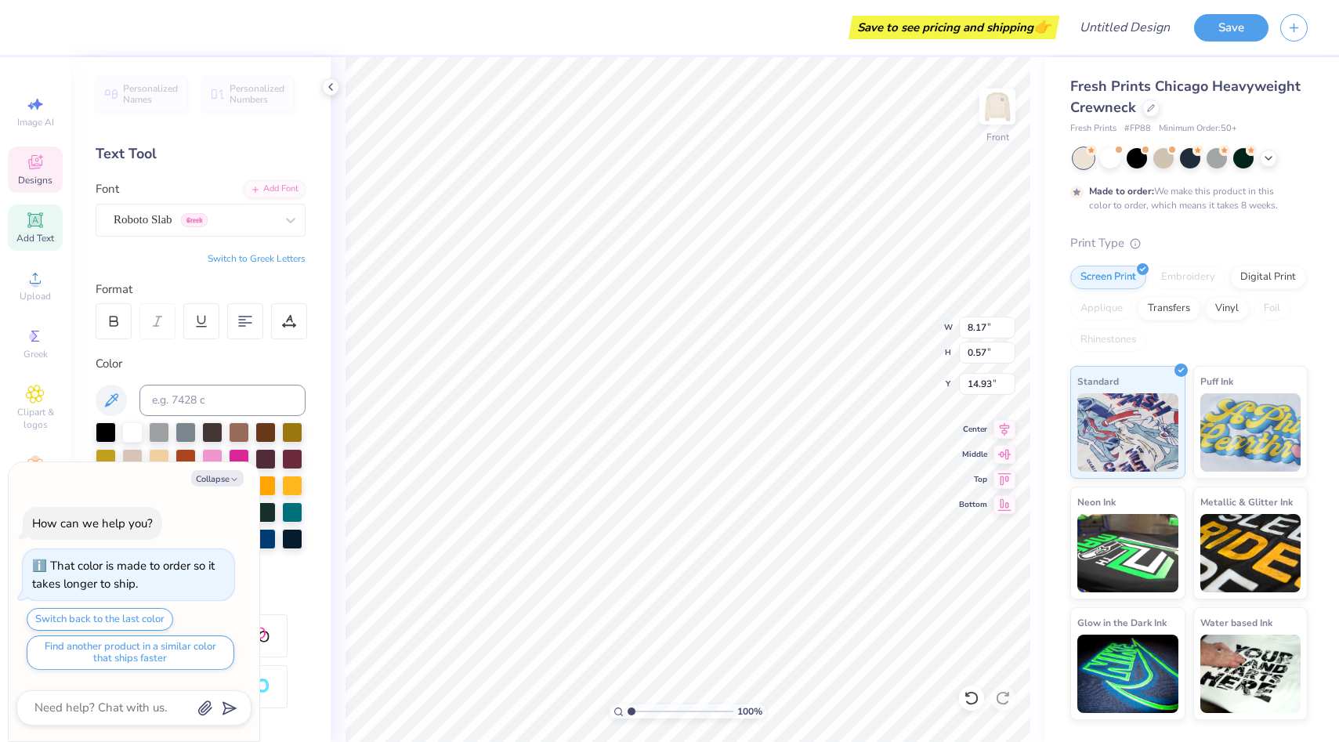
type textarea "MADISON"
type textarea "x"
type textarea "MADISON"
type textarea "x"
type textarea "MADISON"
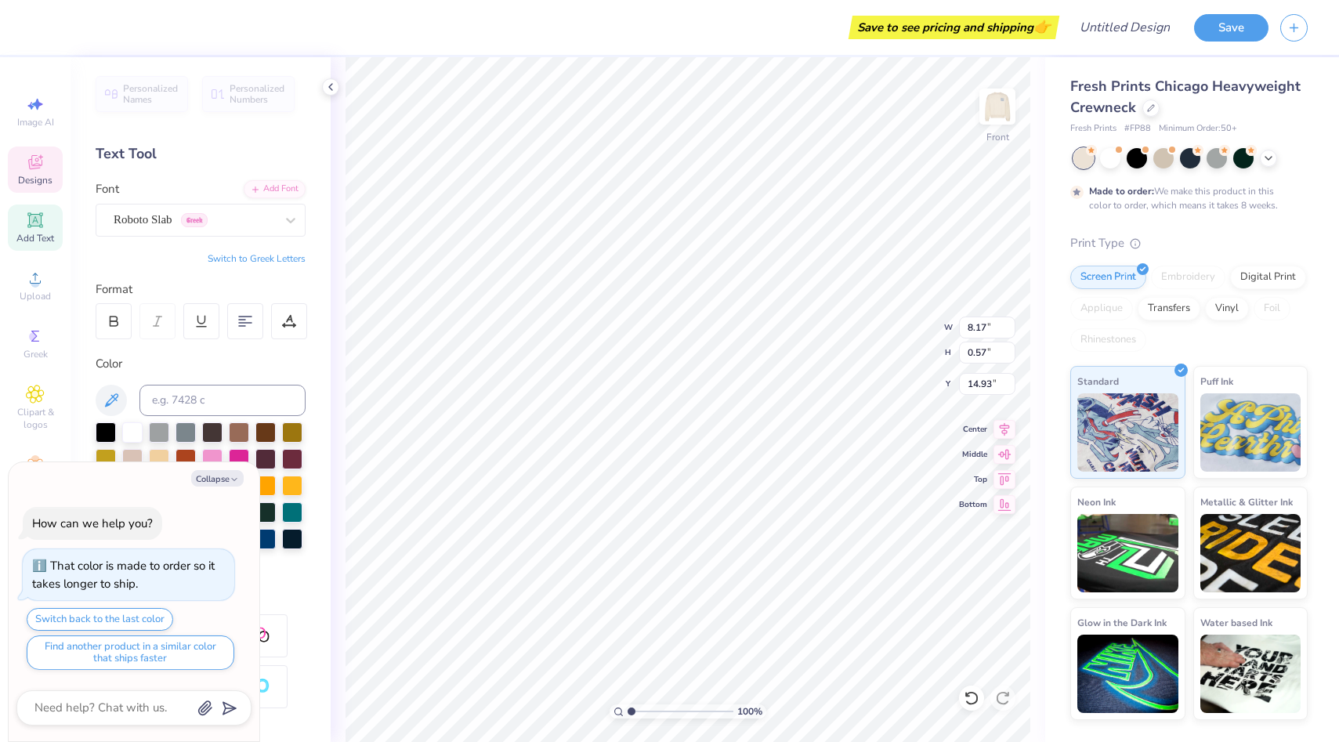
type textarea "x"
type textarea "MADISON,"
type textarea "x"
type textarea "MADISON,"
type textarea "x"
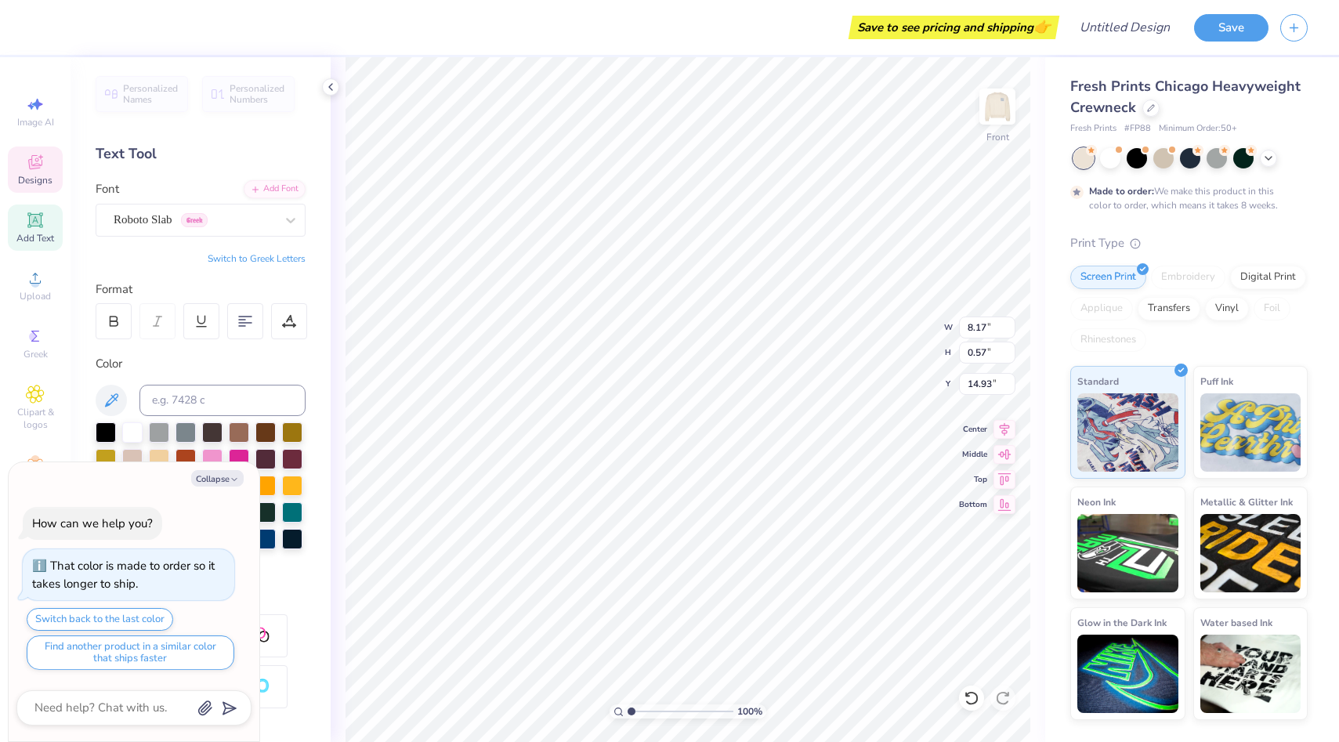
type textarea "MADISON, W"
type textarea "x"
type textarea "MADISON, WI"
type textarea "x"
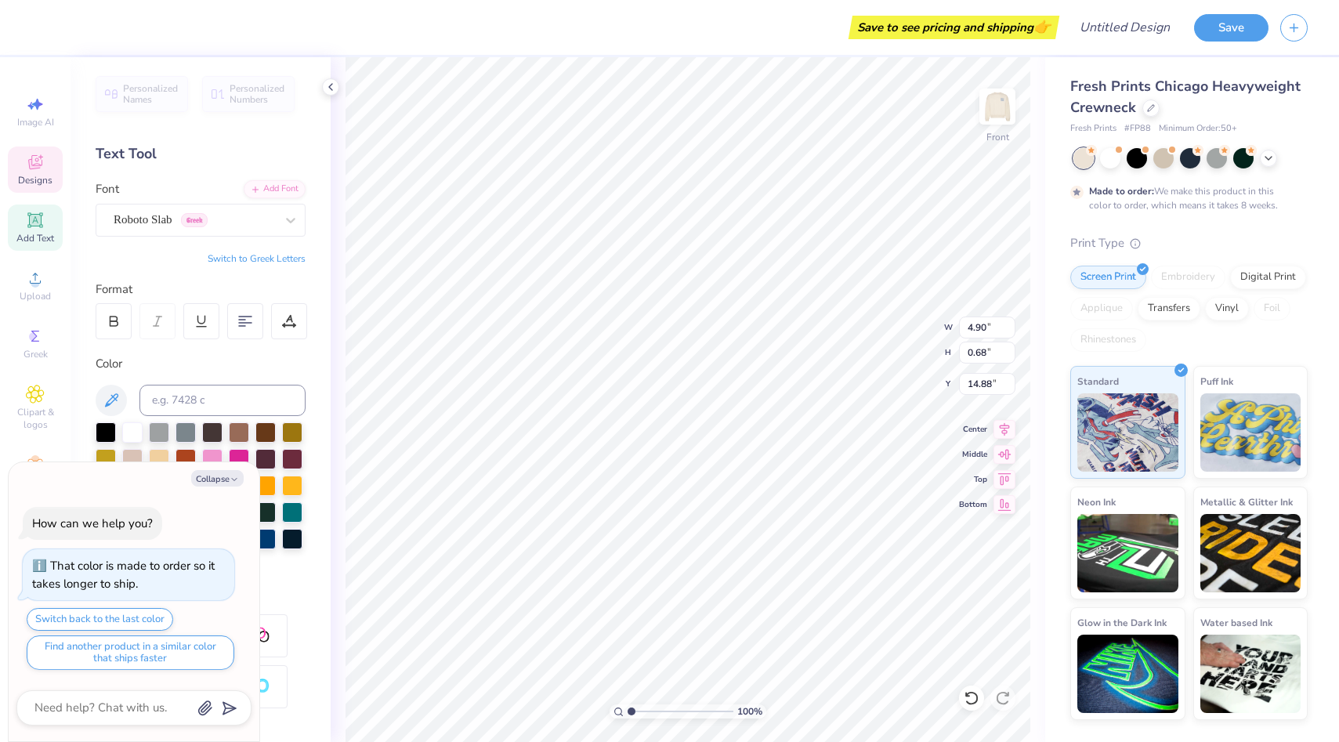
type input "13.52"
type textarea "x"
